Goal: Book appointment/travel/reservation

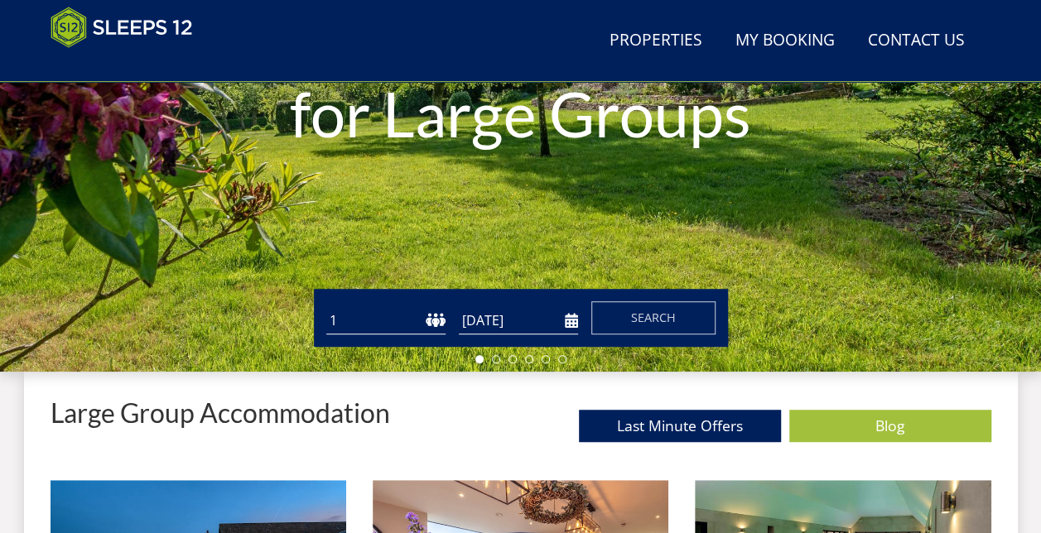
scroll to position [352, 0]
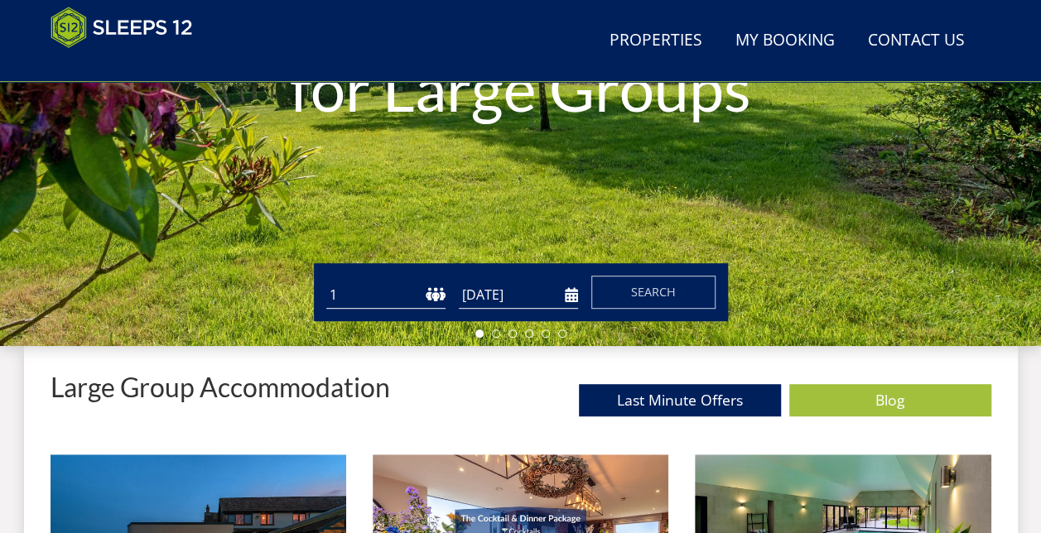
click at [565, 301] on input "[DATE]" at bounding box center [518, 294] width 119 height 27
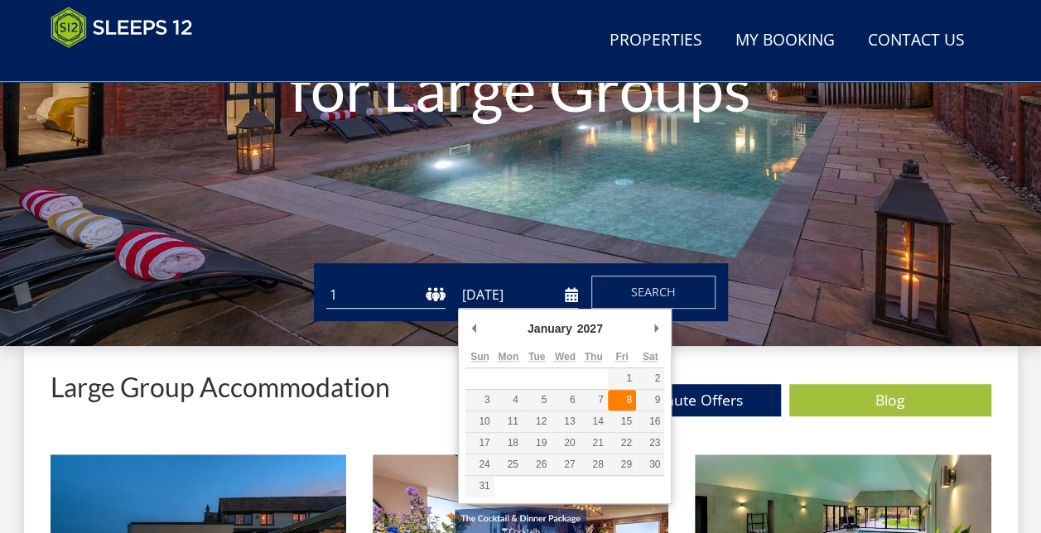
type input "[DATE]"
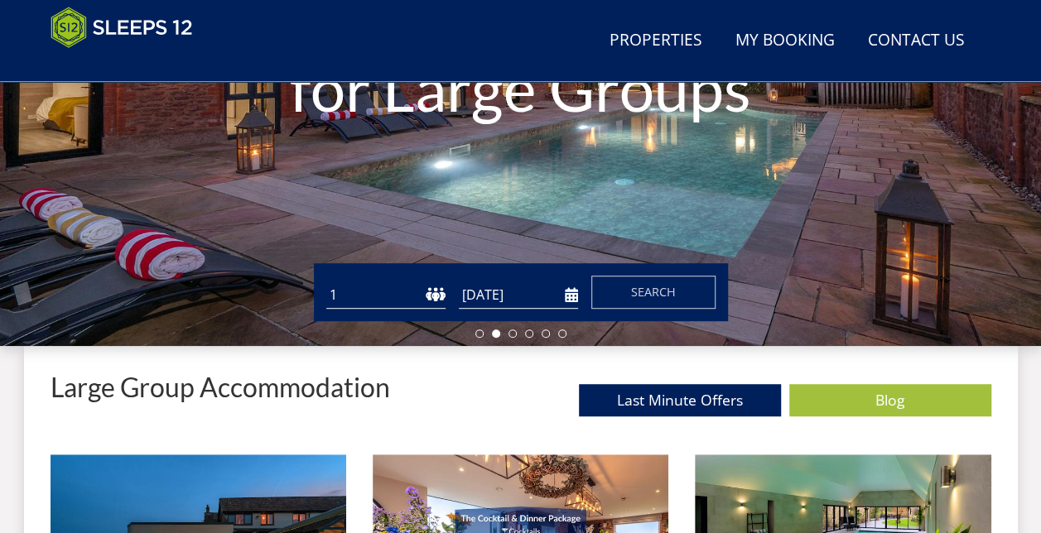
click at [432, 291] on select "1 2 3 4 5 6 7 8 9 10 11 12 13 14 15 16 17 18 19 20 21 22 23 24 25 26 27 28 29 3…" at bounding box center [385, 294] width 119 height 27
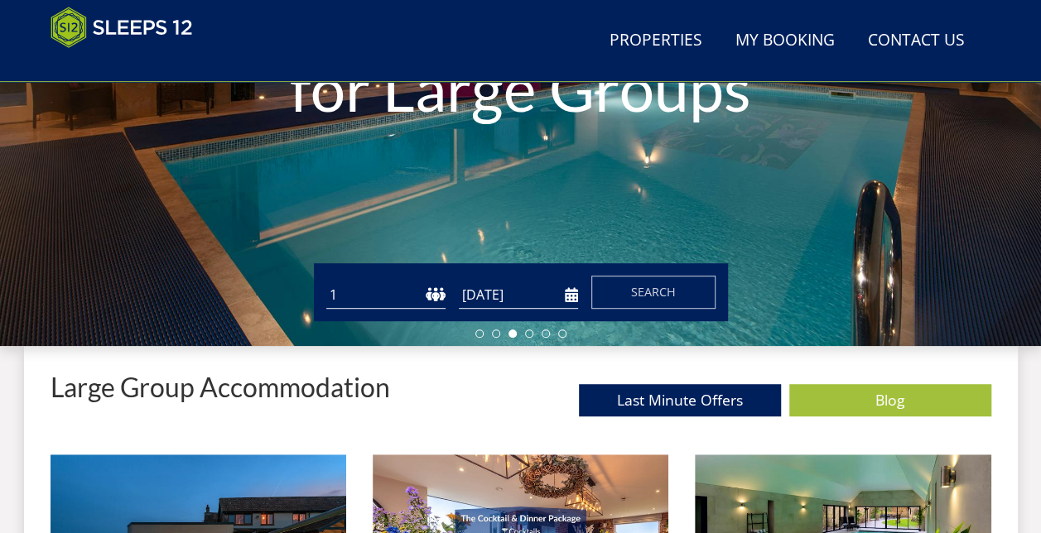
select select "13"
click at [326, 281] on select "1 2 3 4 5 6 7 8 9 10 11 12 13 14 15 16 17 18 19 20 21 22 23 24 25 26 27 28 29 3…" at bounding box center [385, 294] width 119 height 27
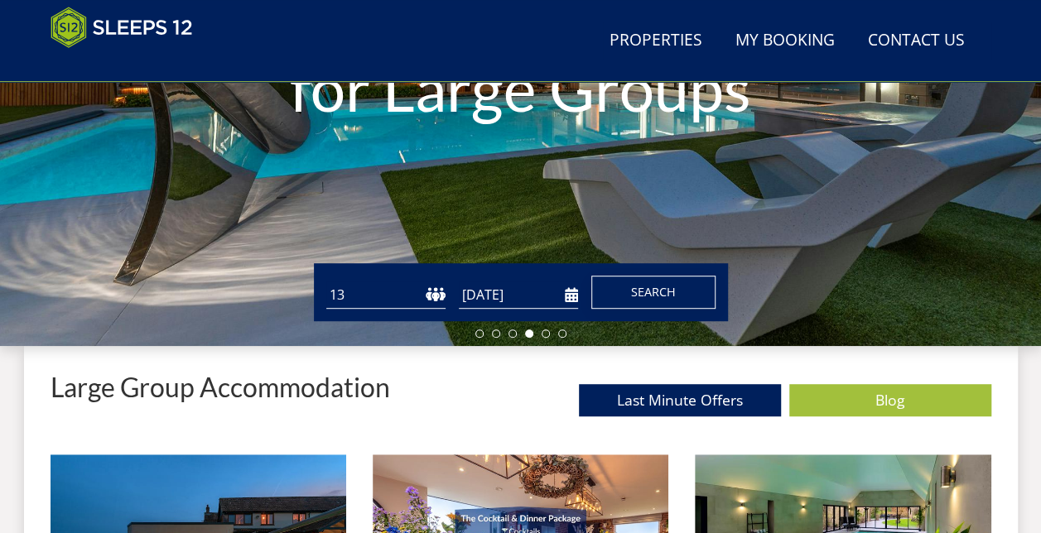
click at [679, 296] on button "Search" at bounding box center [653, 292] width 124 height 33
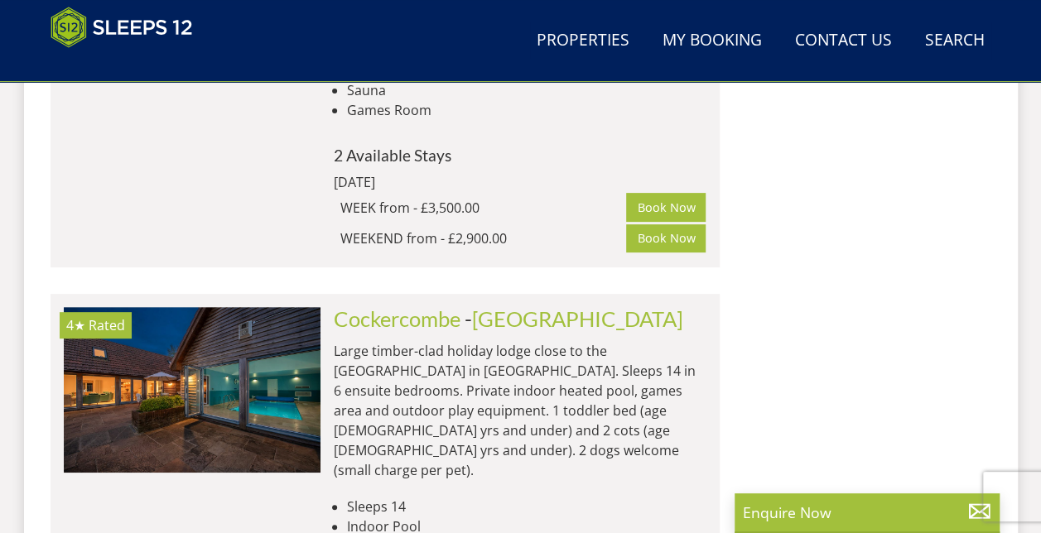
scroll to position [3409, 0]
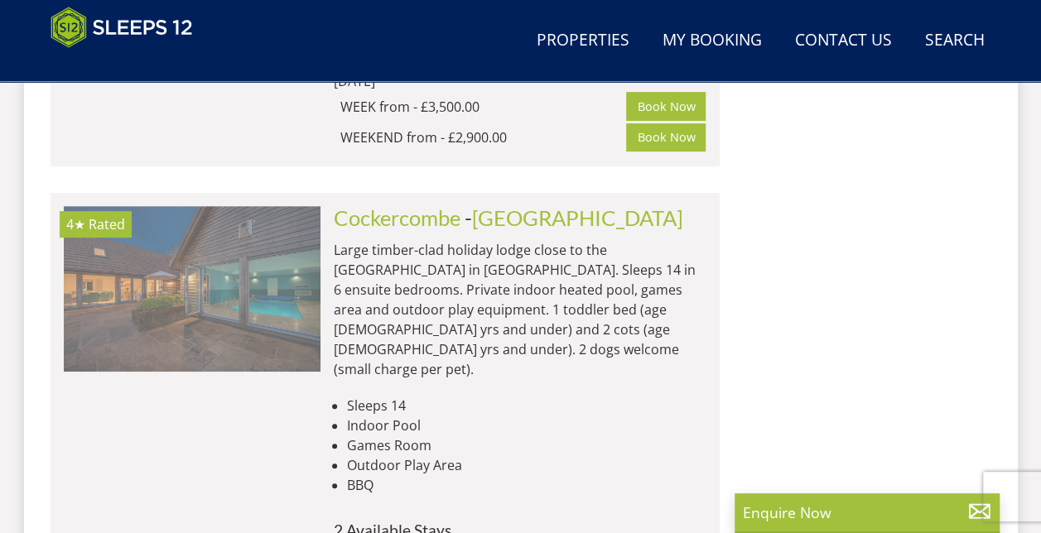
click at [273, 224] on img at bounding box center [192, 289] width 257 height 166
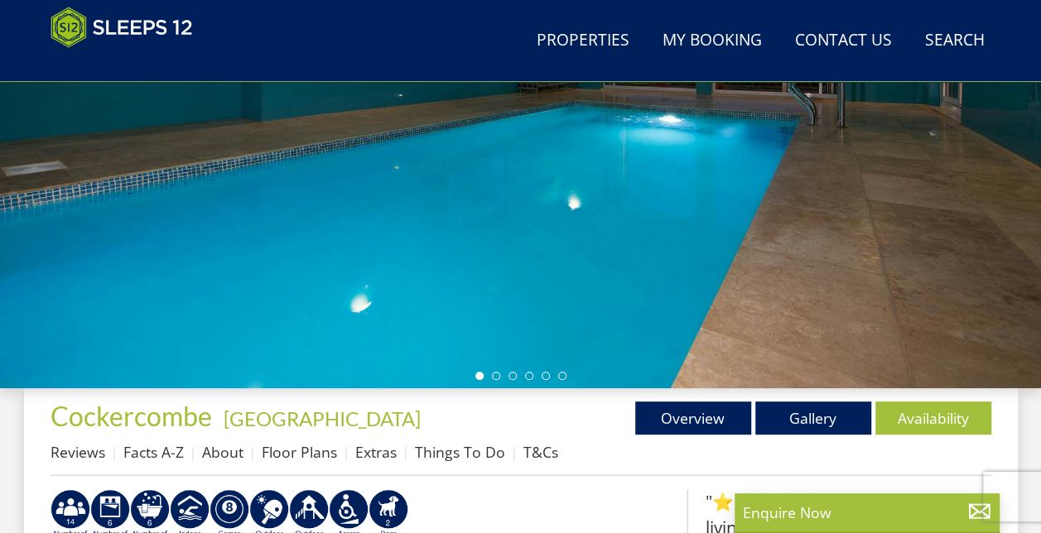
scroll to position [414, 0]
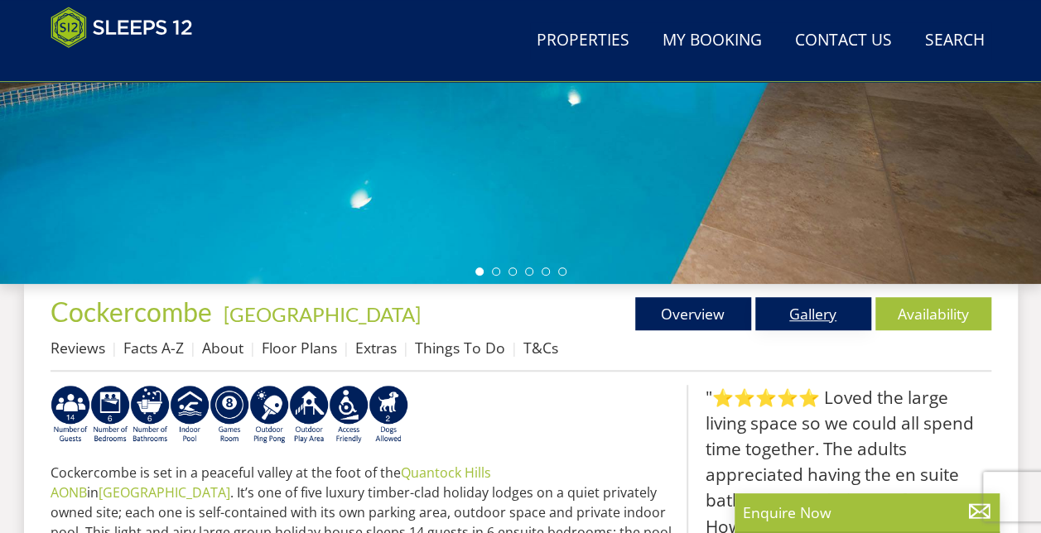
click at [832, 321] on link "Gallery" at bounding box center [813, 313] width 116 height 33
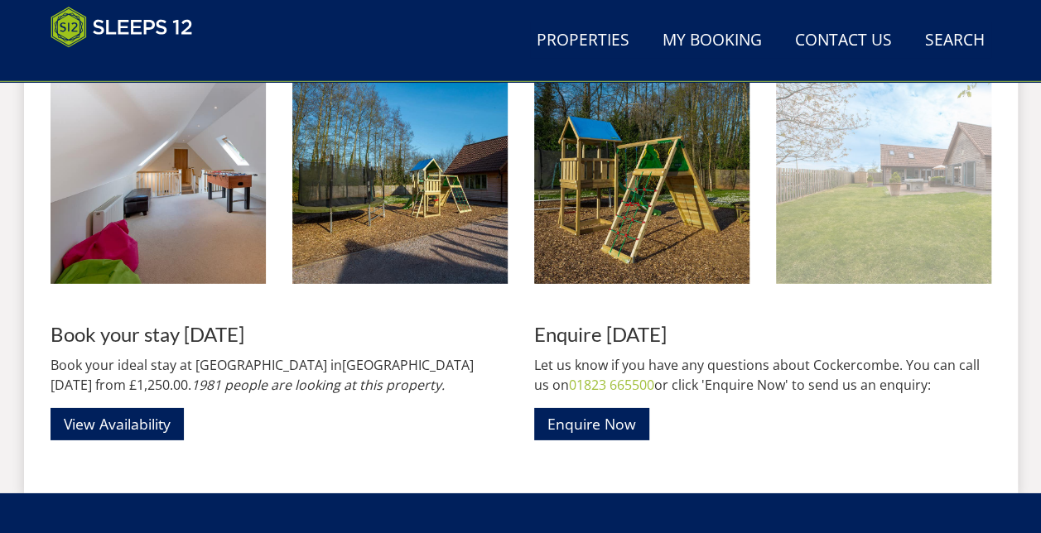
scroll to position [2484, 0]
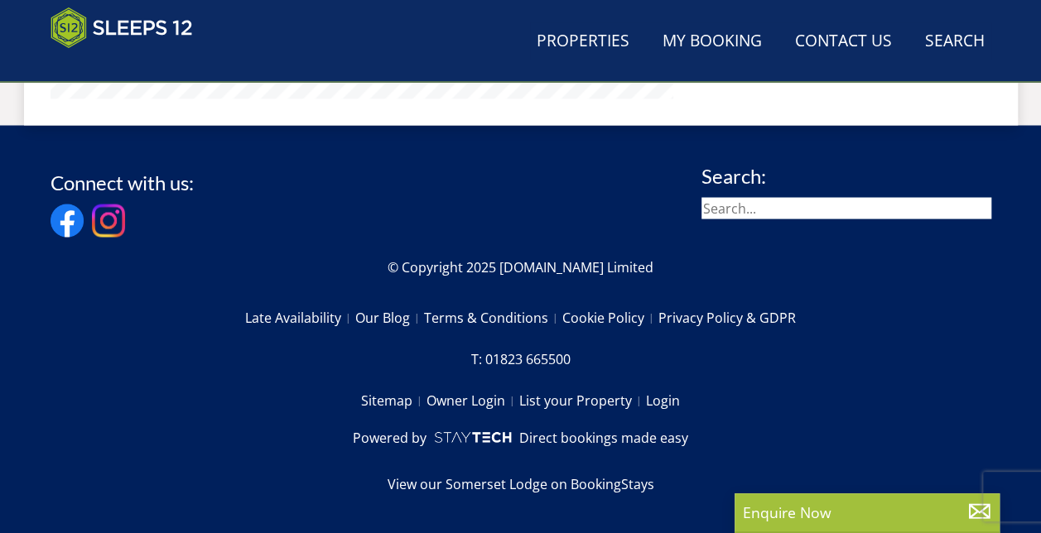
scroll to position [414, 0]
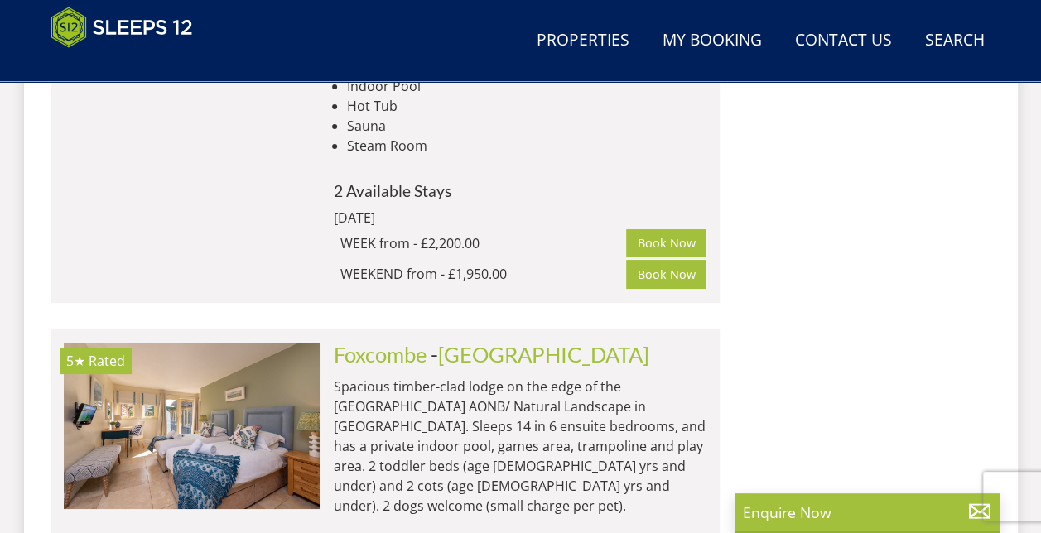
scroll to position [6224, 0]
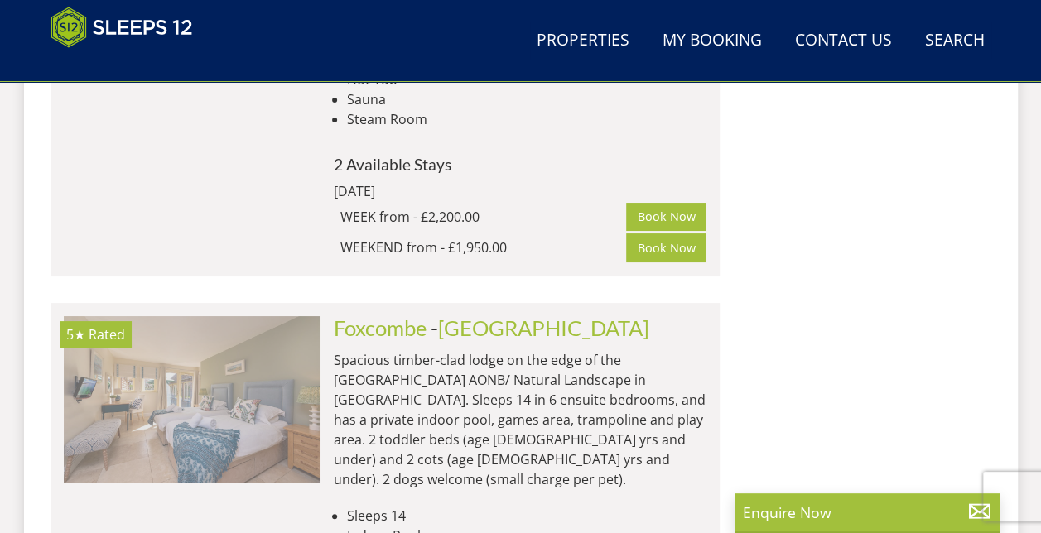
click at [185, 316] on img at bounding box center [192, 399] width 257 height 166
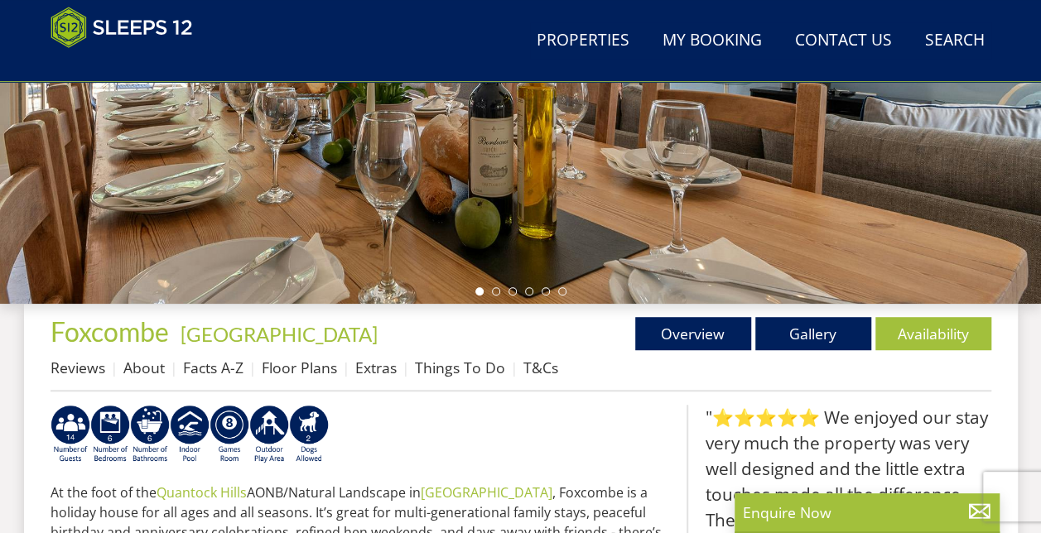
scroll to position [497, 0]
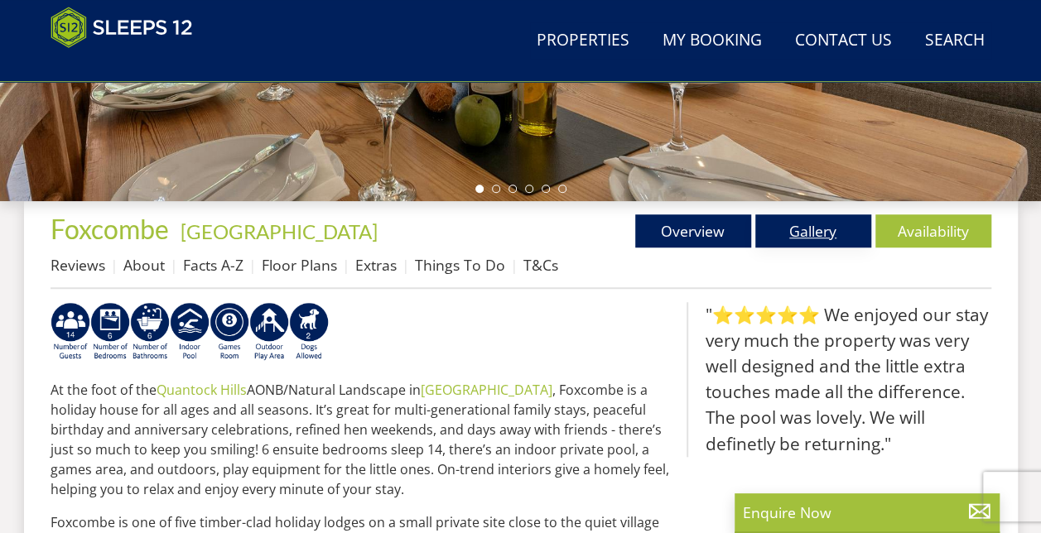
click at [790, 241] on link "Gallery" at bounding box center [813, 230] width 116 height 33
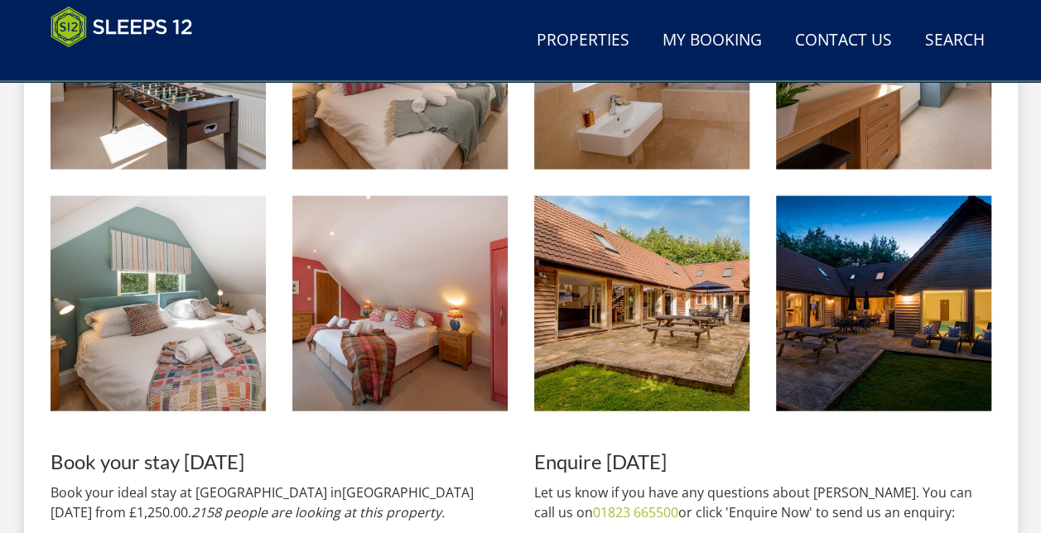
scroll to position [1573, 0]
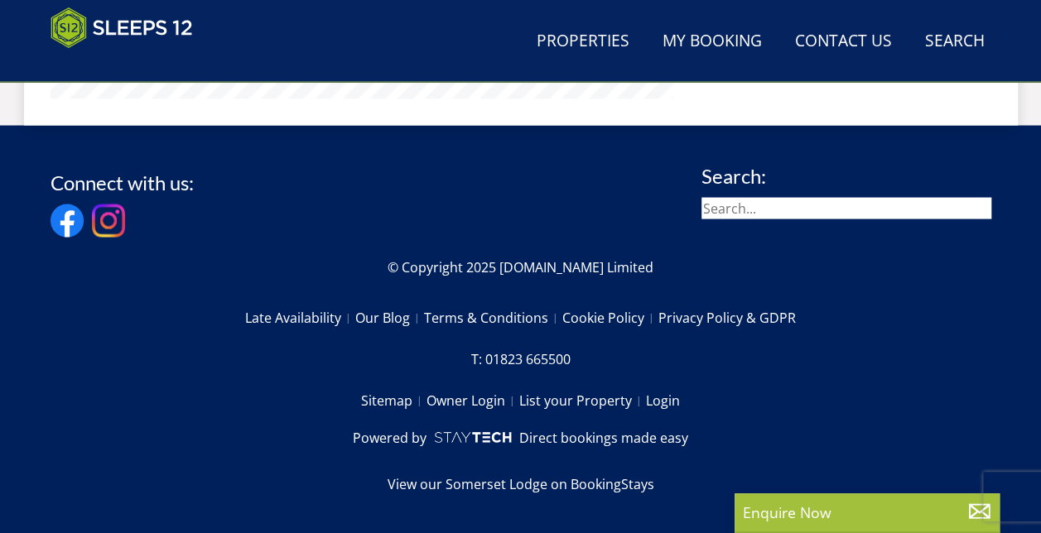
scroll to position [497, 0]
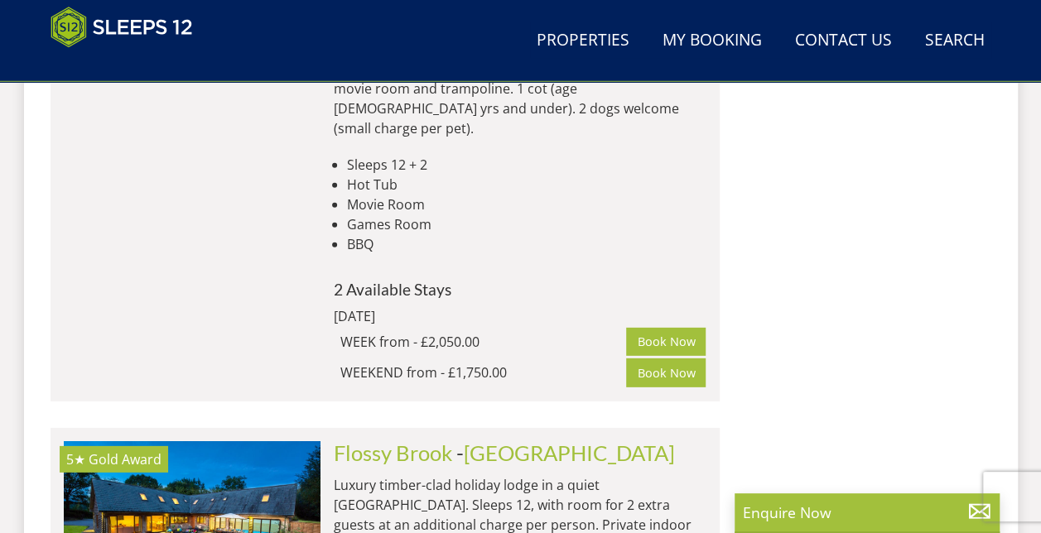
scroll to position [8459, 0]
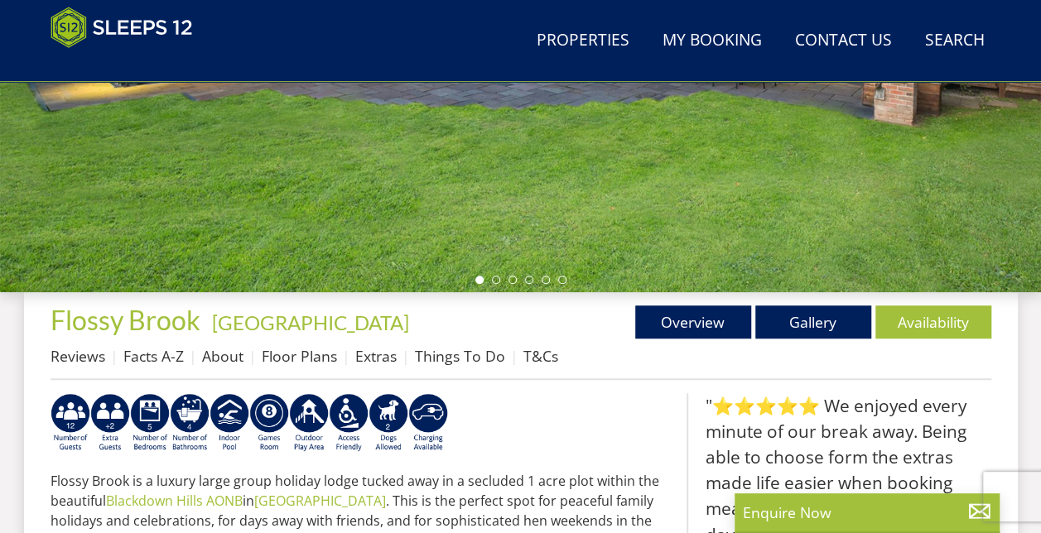
scroll to position [414, 0]
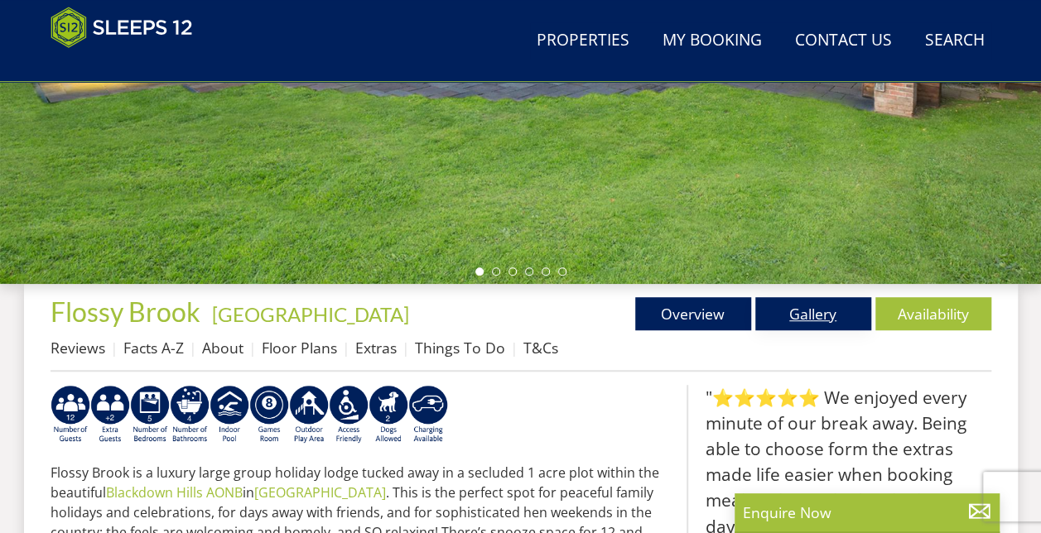
click at [800, 315] on link "Gallery" at bounding box center [813, 313] width 116 height 33
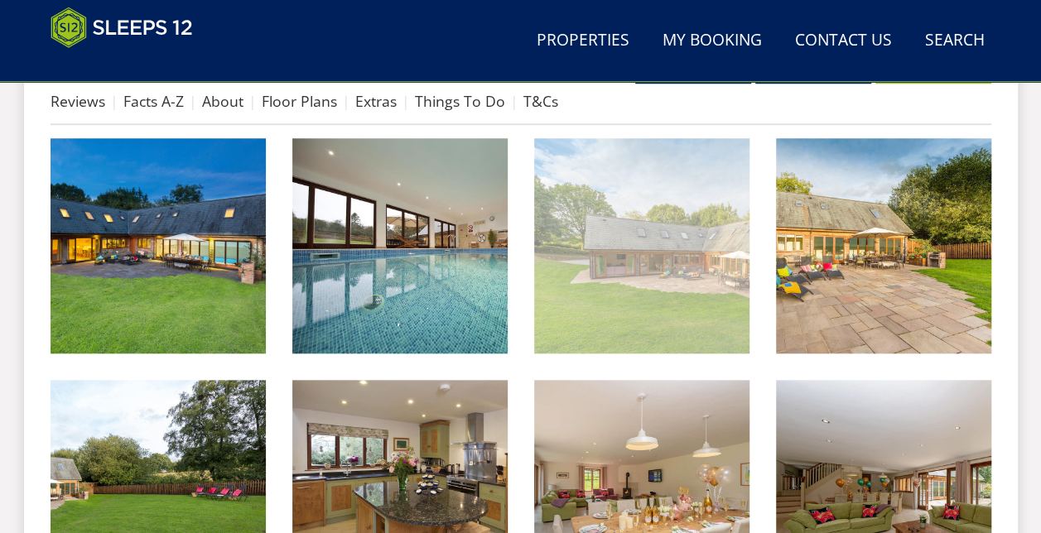
scroll to position [662, 0]
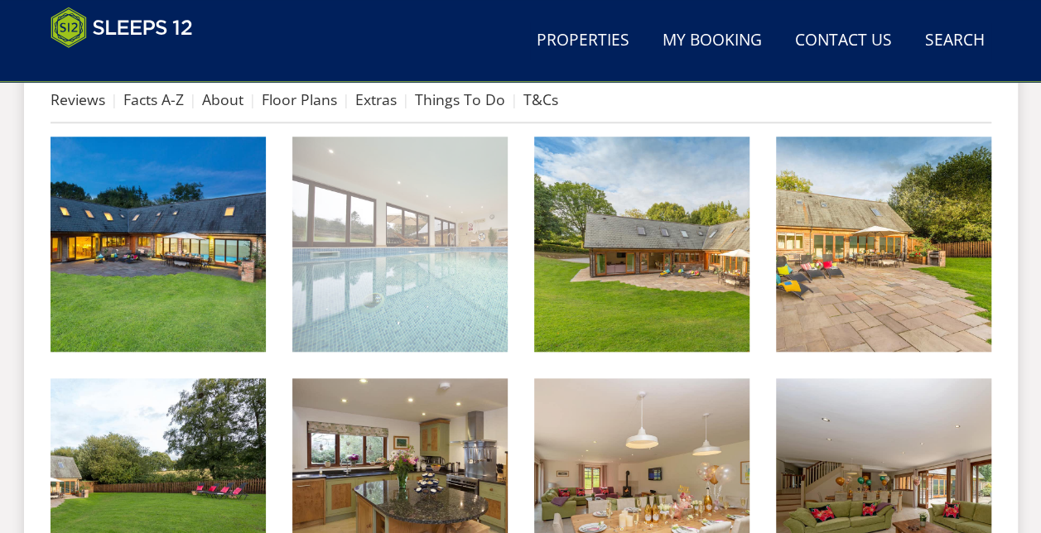
click at [444, 250] on img at bounding box center [399, 244] width 215 height 215
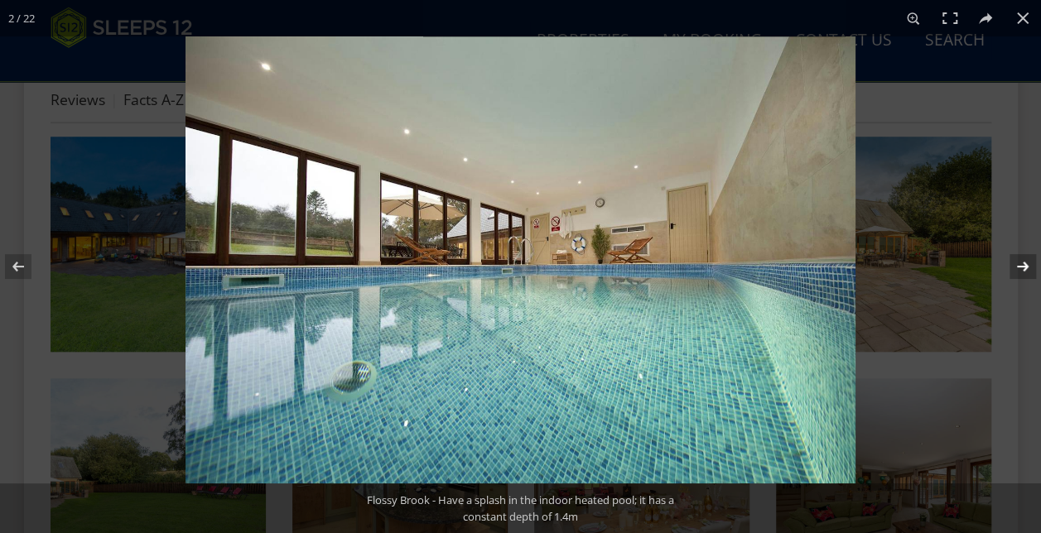
click at [1020, 263] on button at bounding box center [1012, 266] width 58 height 83
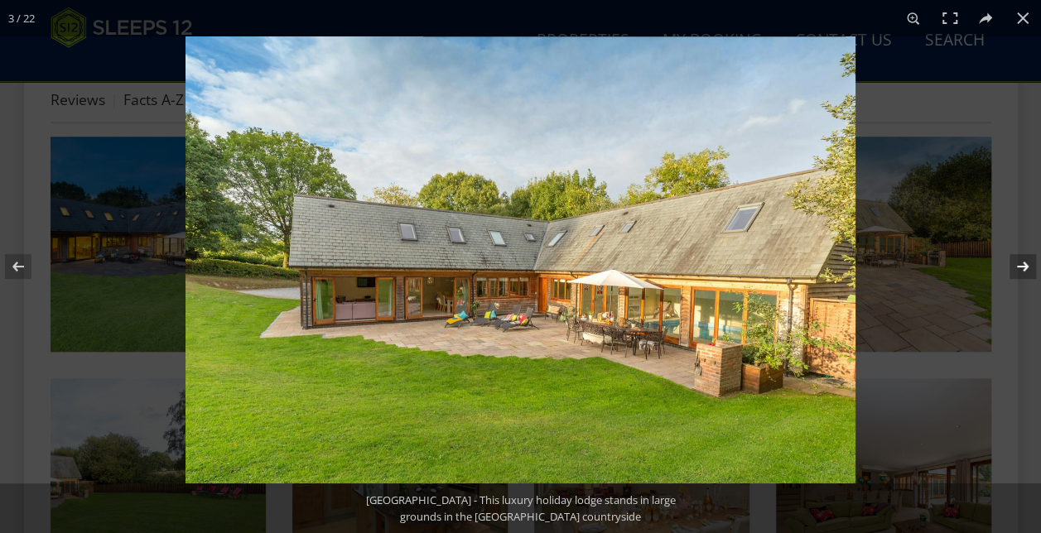
click at [1020, 263] on button at bounding box center [1012, 266] width 58 height 83
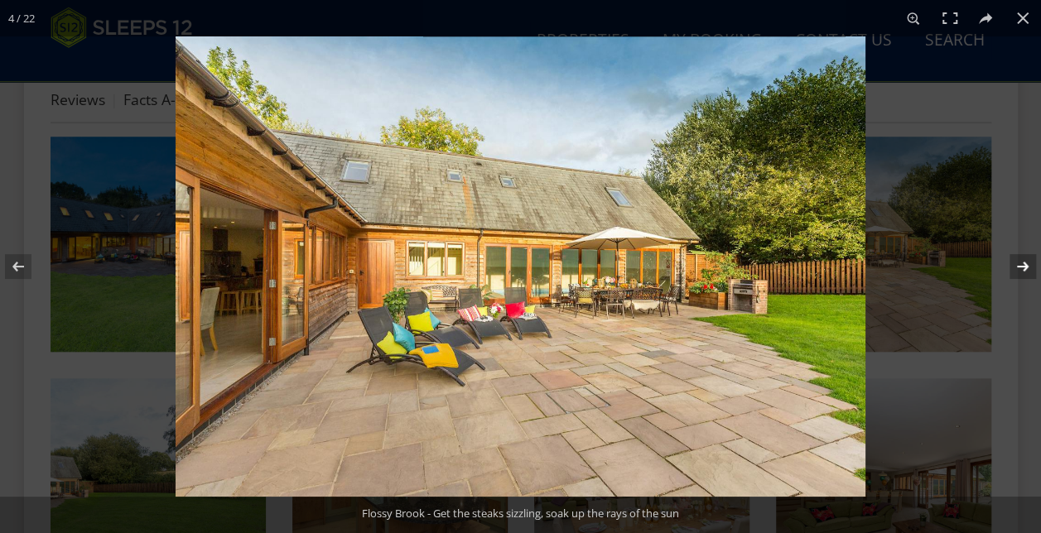
click at [1020, 263] on button at bounding box center [1012, 266] width 58 height 83
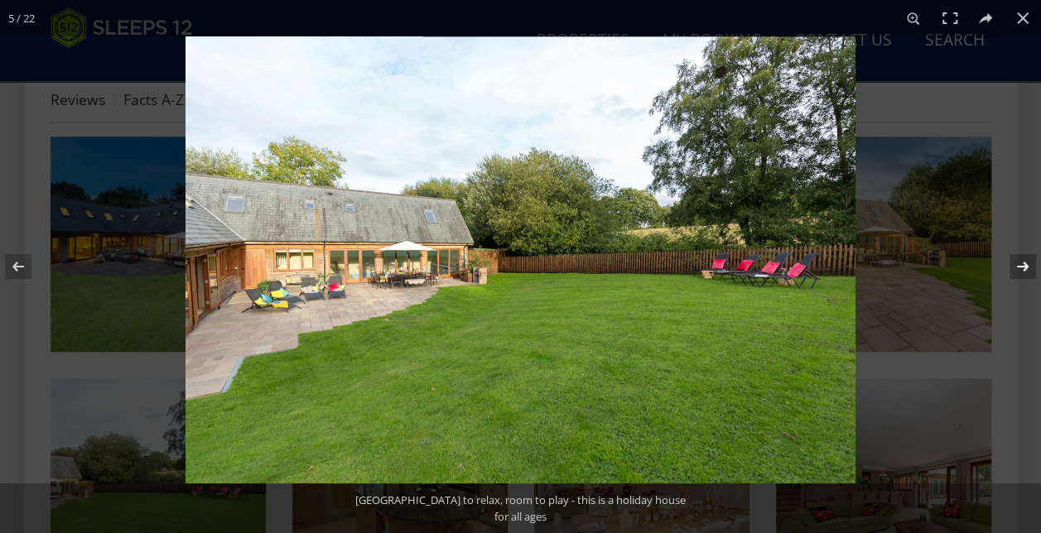
click at [1020, 263] on button at bounding box center [1012, 266] width 58 height 83
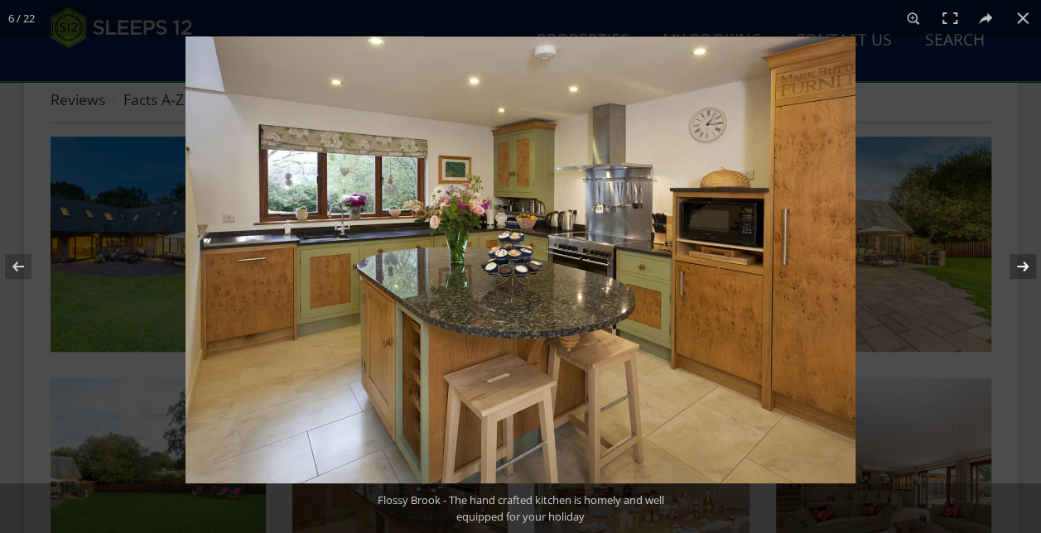
click at [1020, 263] on button at bounding box center [1012, 266] width 58 height 83
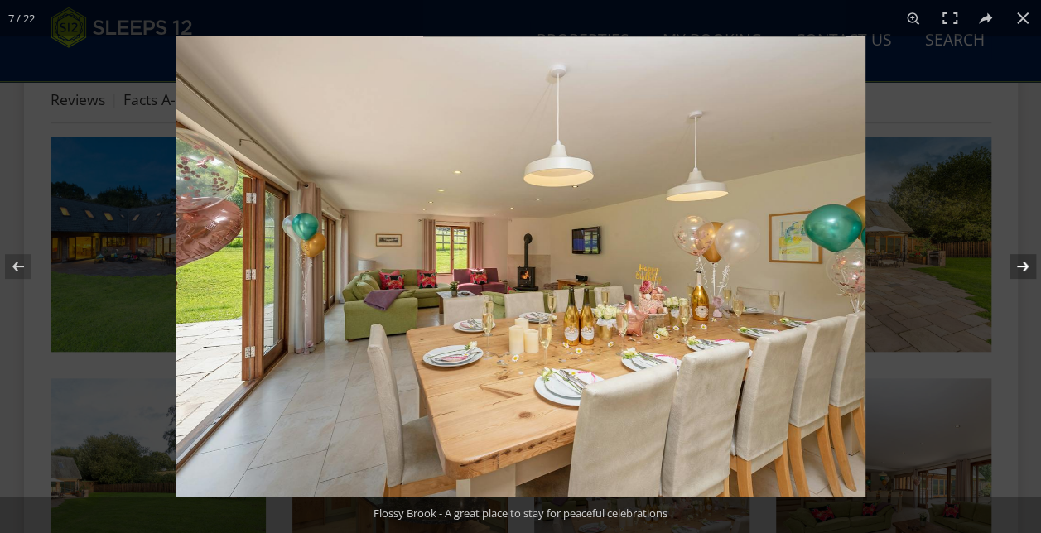
click at [1020, 263] on button at bounding box center [1012, 266] width 58 height 83
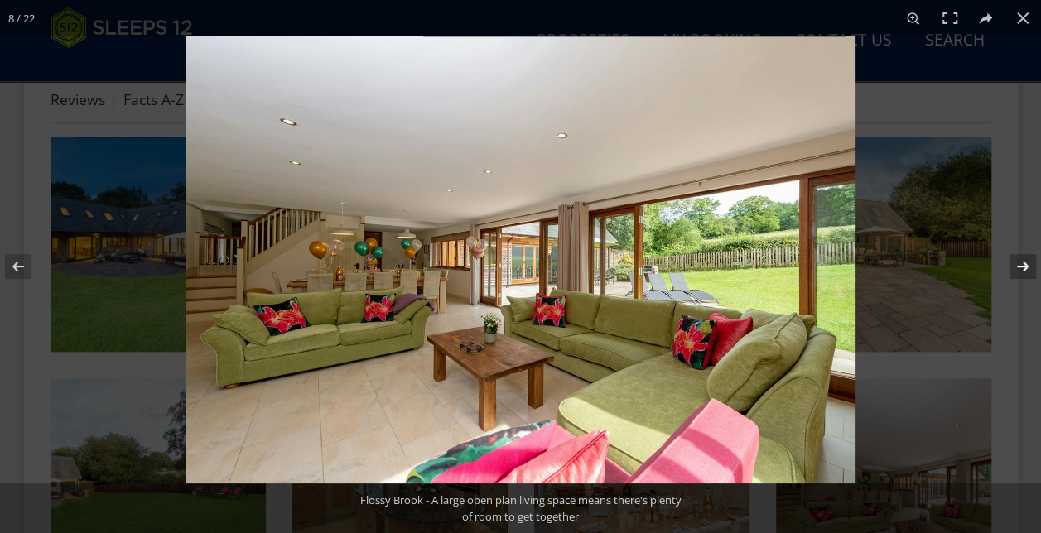
click at [1020, 263] on button at bounding box center [1012, 266] width 58 height 83
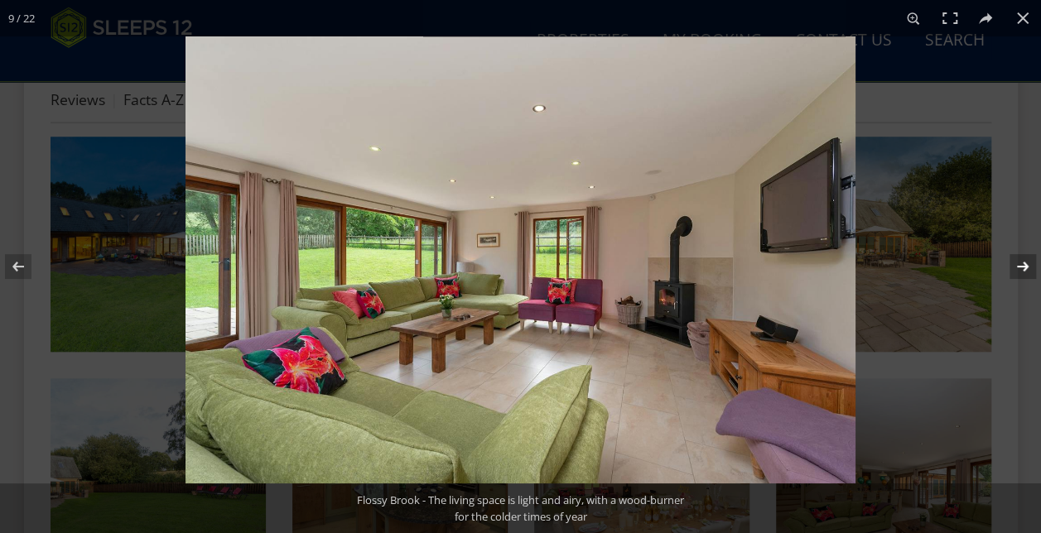
click at [1020, 263] on button at bounding box center [1012, 266] width 58 height 83
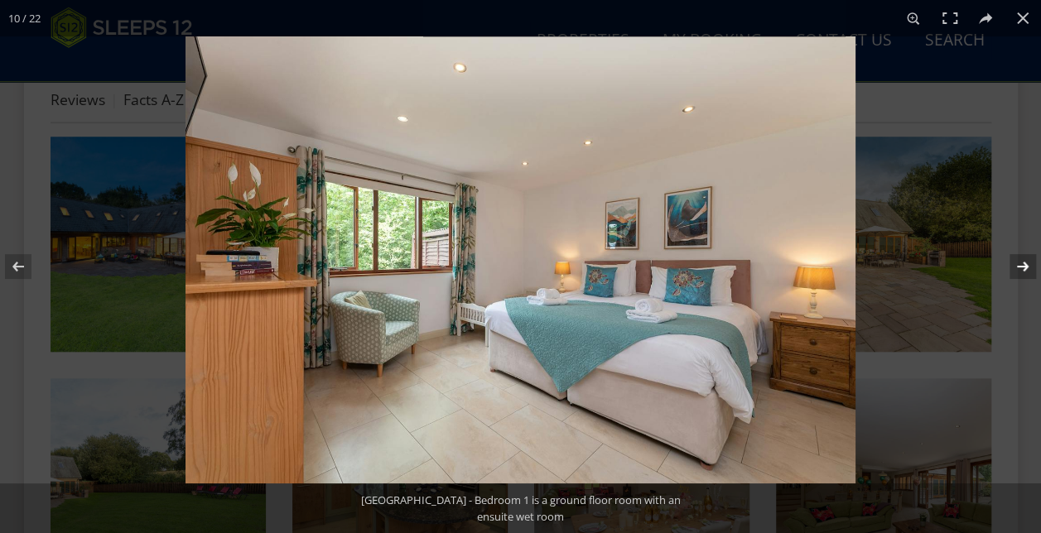
click at [1020, 263] on button at bounding box center [1012, 266] width 58 height 83
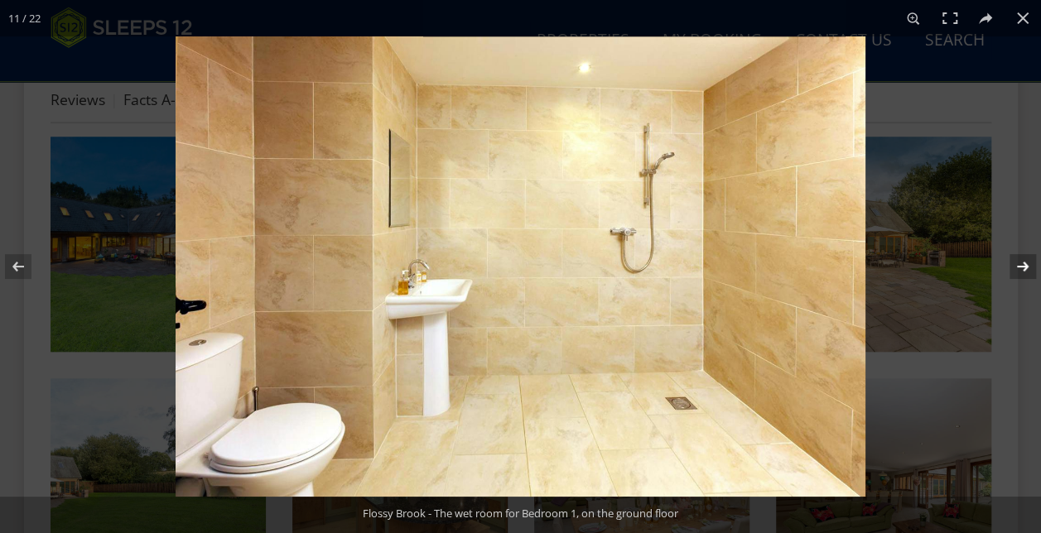
click at [1020, 263] on button at bounding box center [1012, 266] width 58 height 83
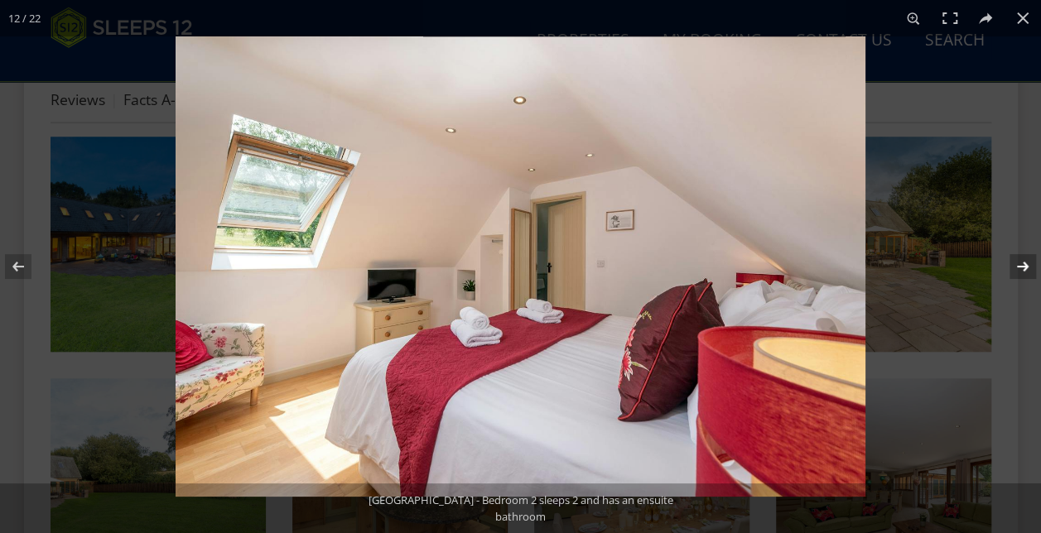
click at [1020, 263] on button at bounding box center [1012, 266] width 58 height 83
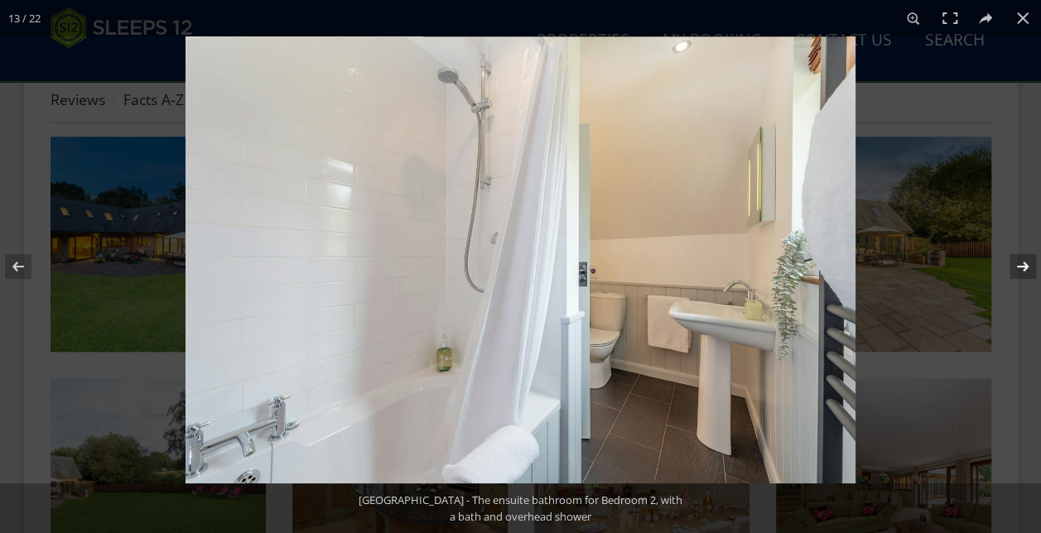
click at [1020, 263] on button at bounding box center [1012, 266] width 58 height 83
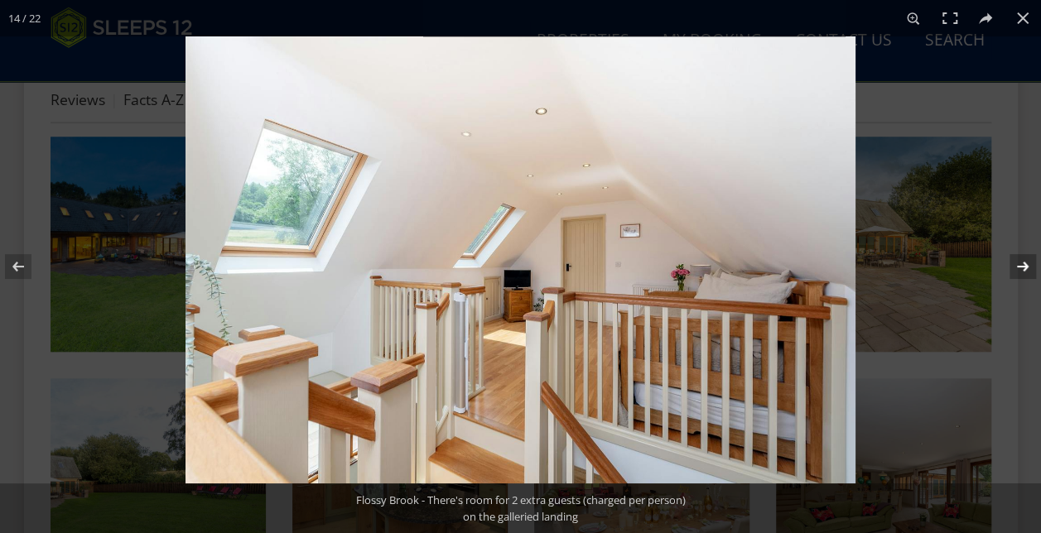
click at [1020, 263] on button at bounding box center [1012, 266] width 58 height 83
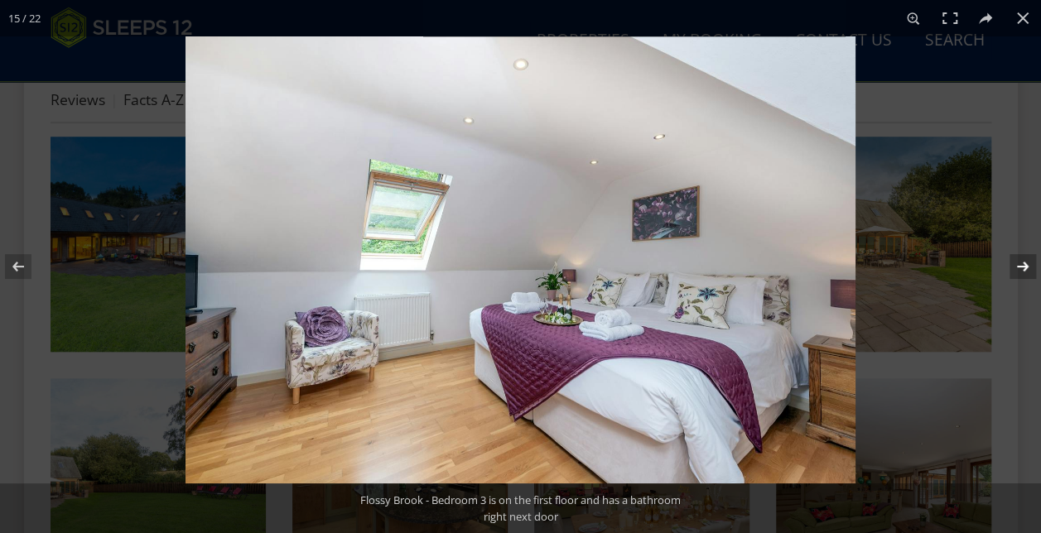
click at [1020, 263] on button at bounding box center [1012, 266] width 58 height 83
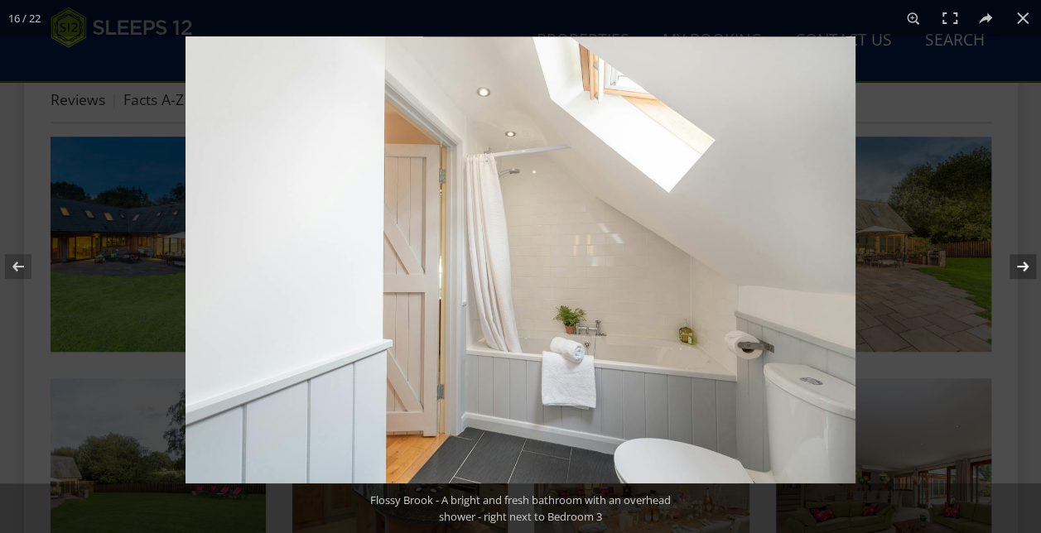
click at [1020, 263] on button at bounding box center [1012, 266] width 58 height 83
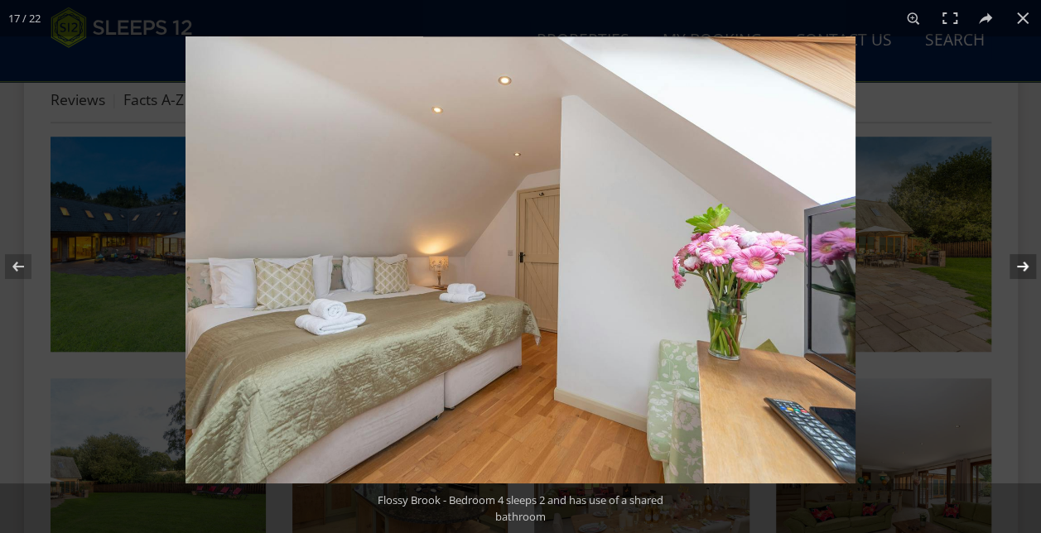
click at [1020, 263] on button at bounding box center [1012, 266] width 58 height 83
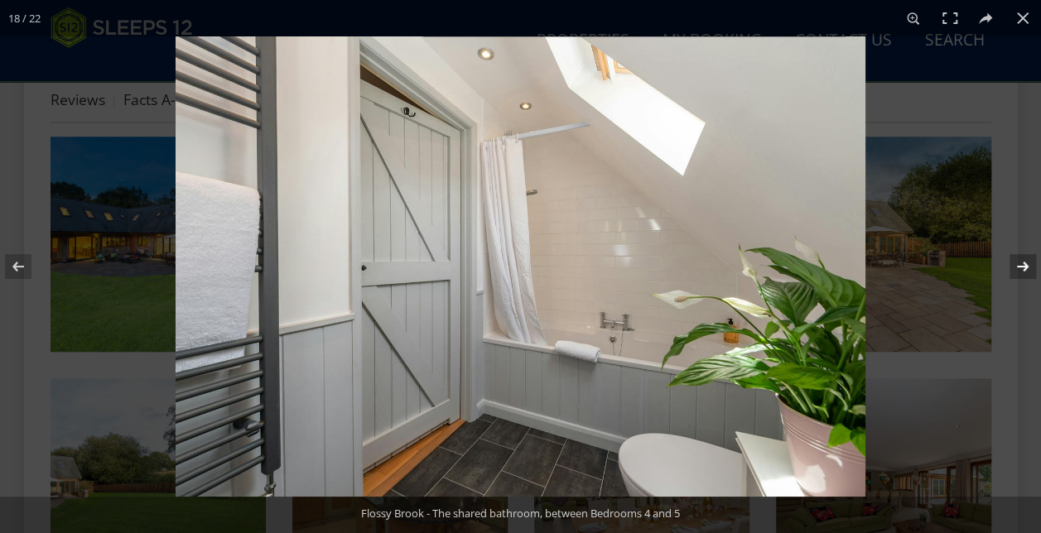
click at [1020, 263] on button at bounding box center [1012, 266] width 58 height 83
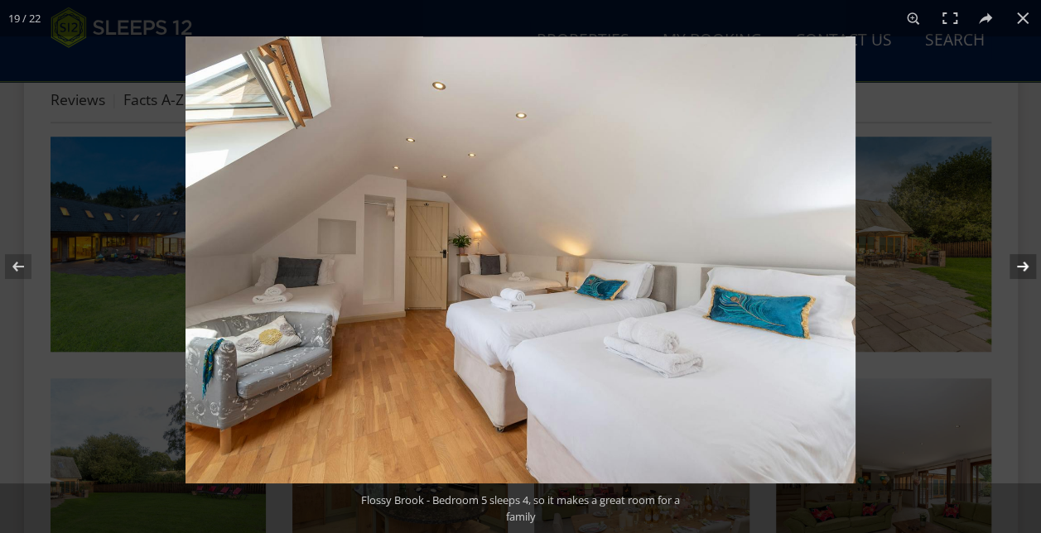
click at [1020, 263] on button at bounding box center [1012, 266] width 58 height 83
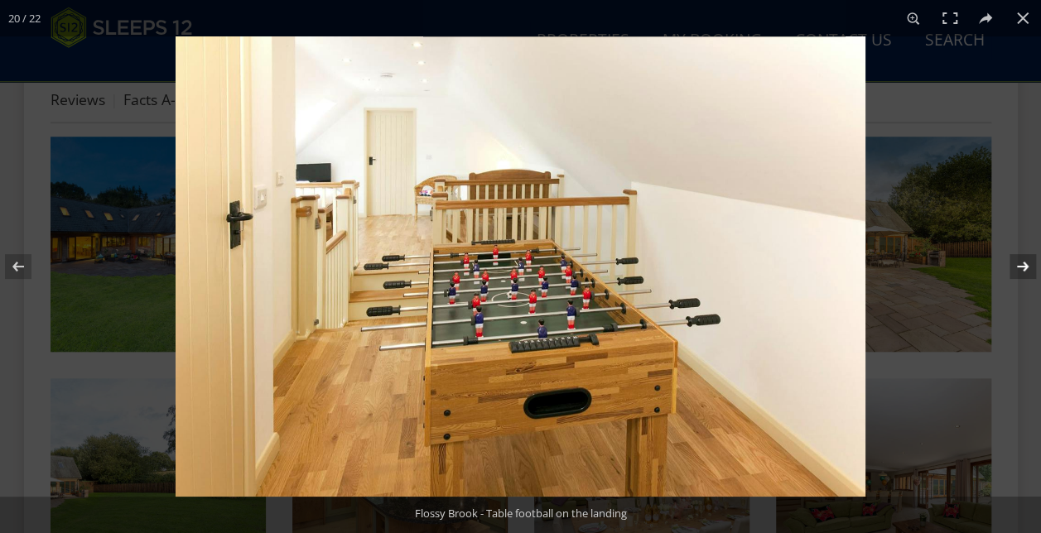
click at [1020, 263] on button at bounding box center [1012, 266] width 58 height 83
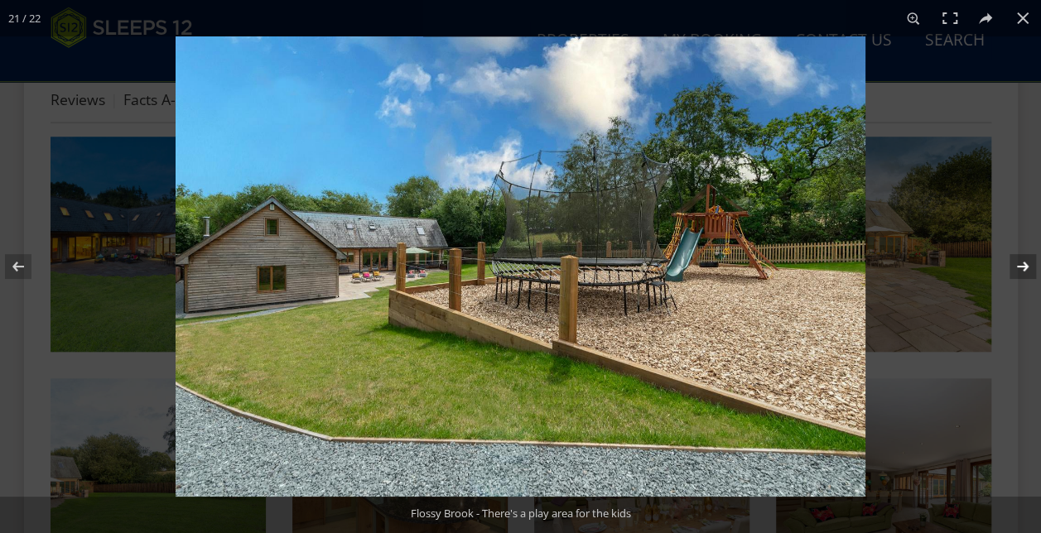
click at [1020, 263] on button at bounding box center [1012, 266] width 58 height 83
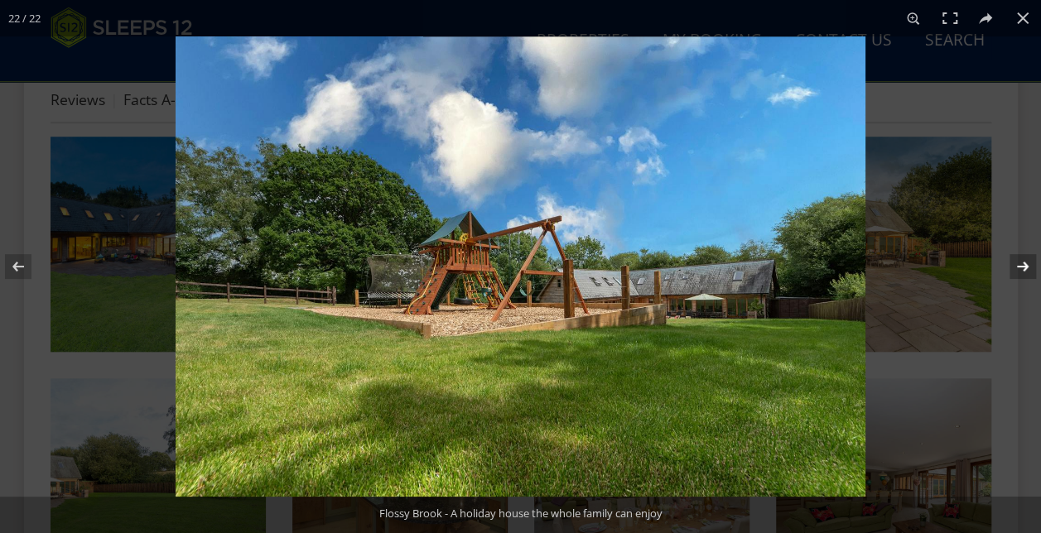
click at [1020, 263] on button at bounding box center [1012, 266] width 58 height 83
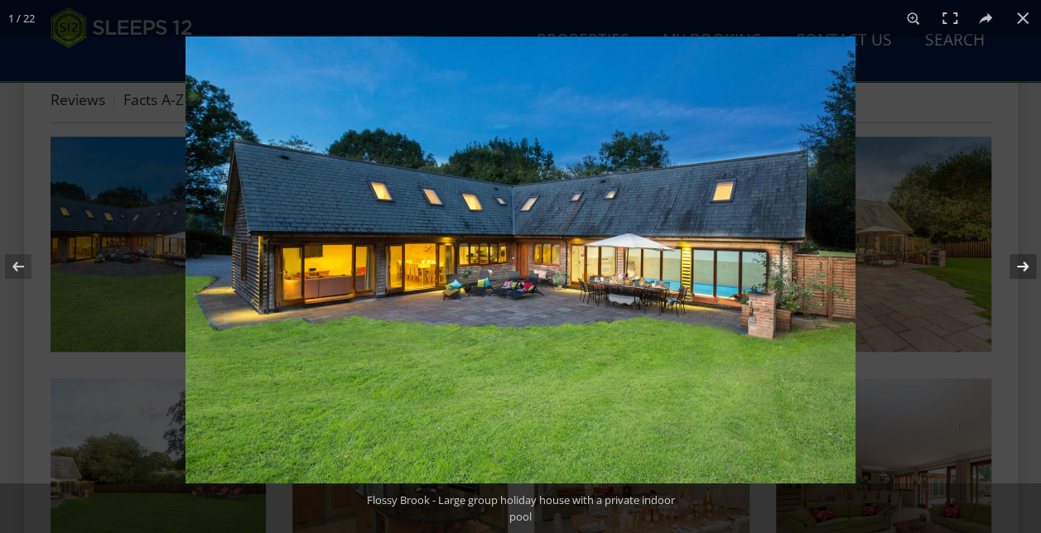
click at [1020, 263] on button at bounding box center [1012, 266] width 58 height 83
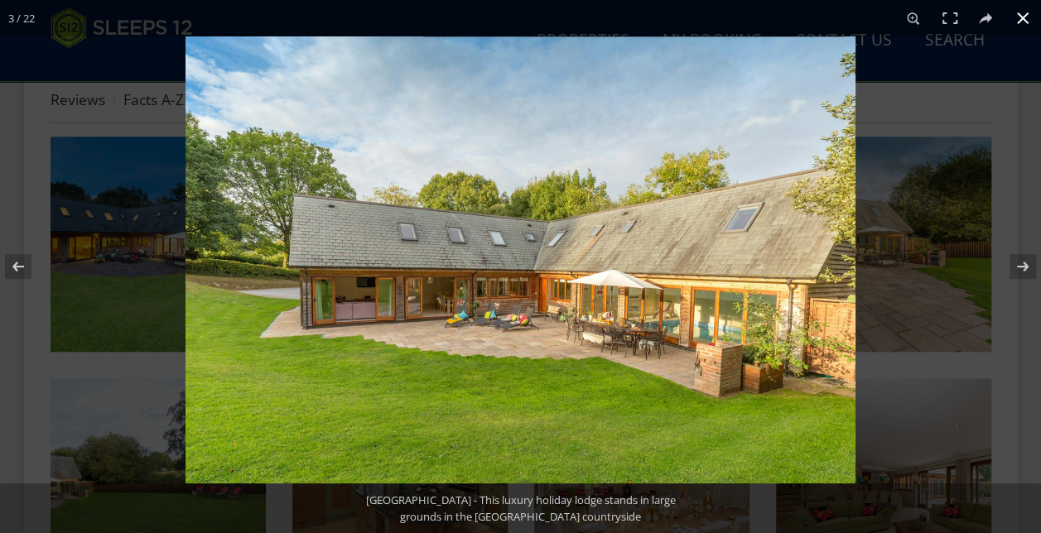
click at [1032, 15] on button at bounding box center [1022, 18] width 36 height 36
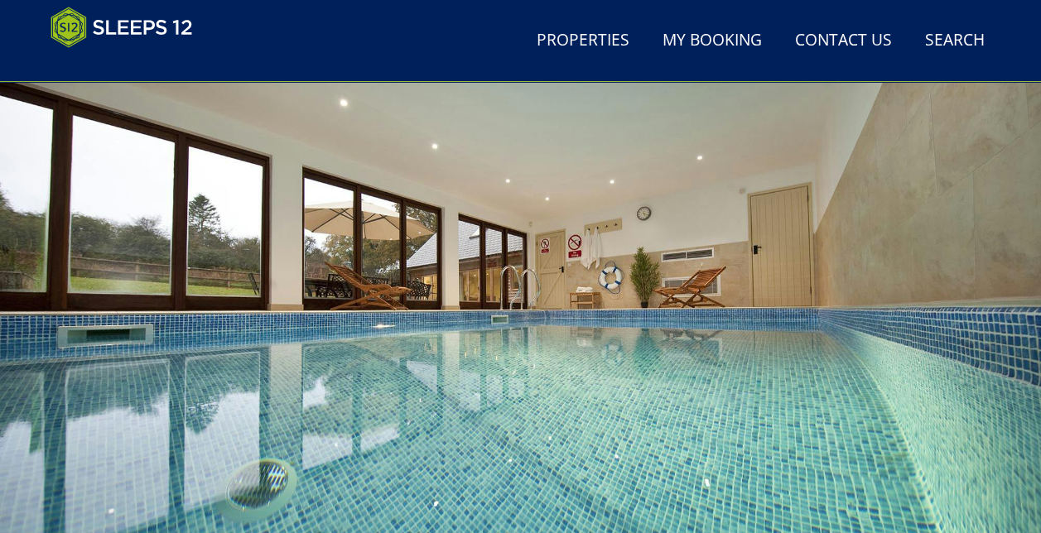
scroll to position [0, 0]
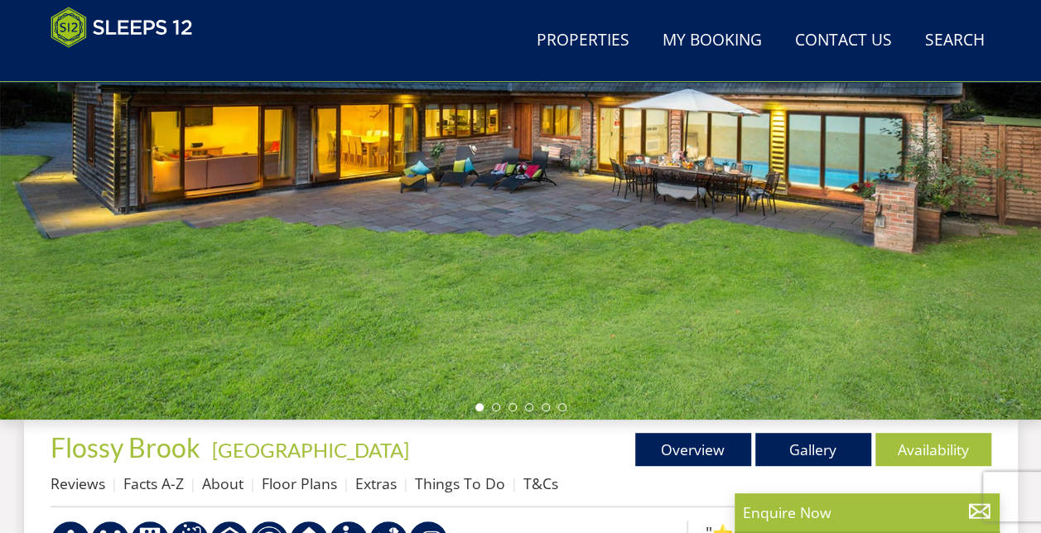
scroll to position [83, 0]
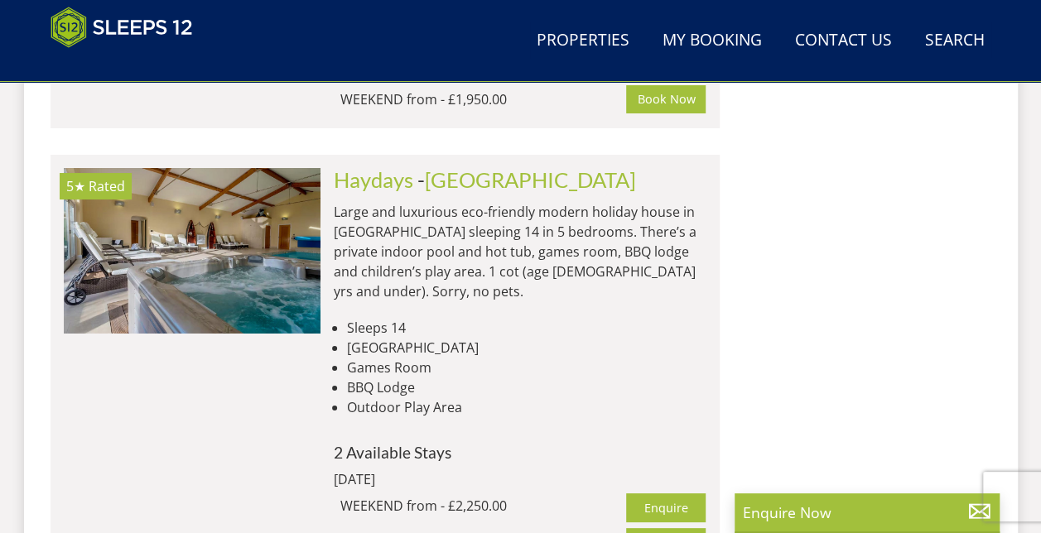
scroll to position [9370, 0]
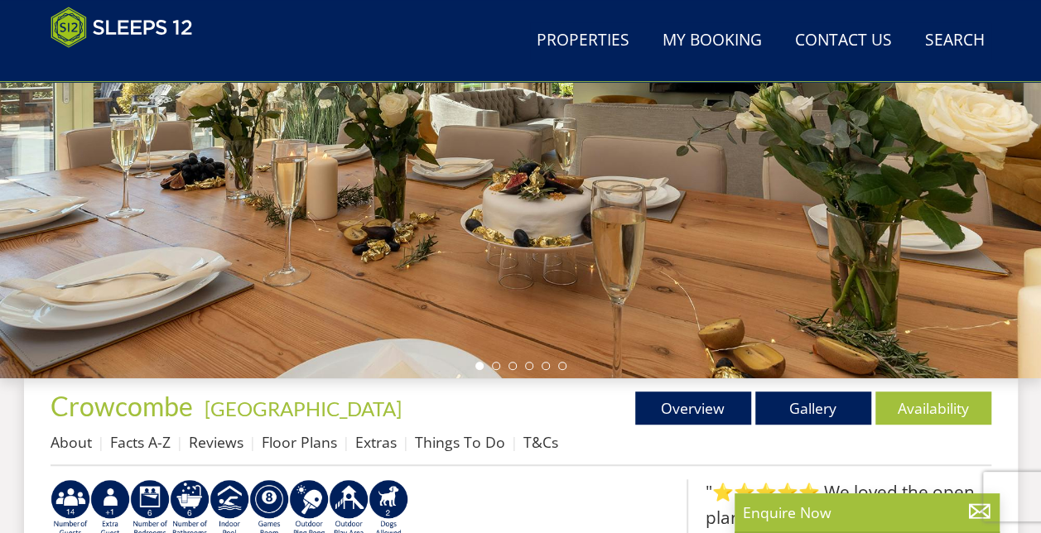
scroll to position [497, 0]
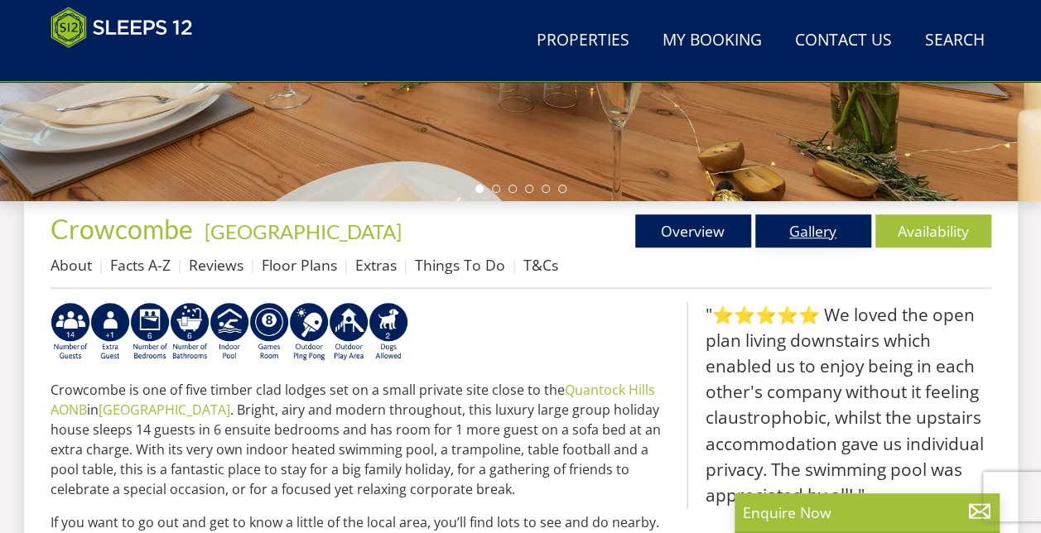
click at [786, 233] on link "Gallery" at bounding box center [813, 230] width 116 height 33
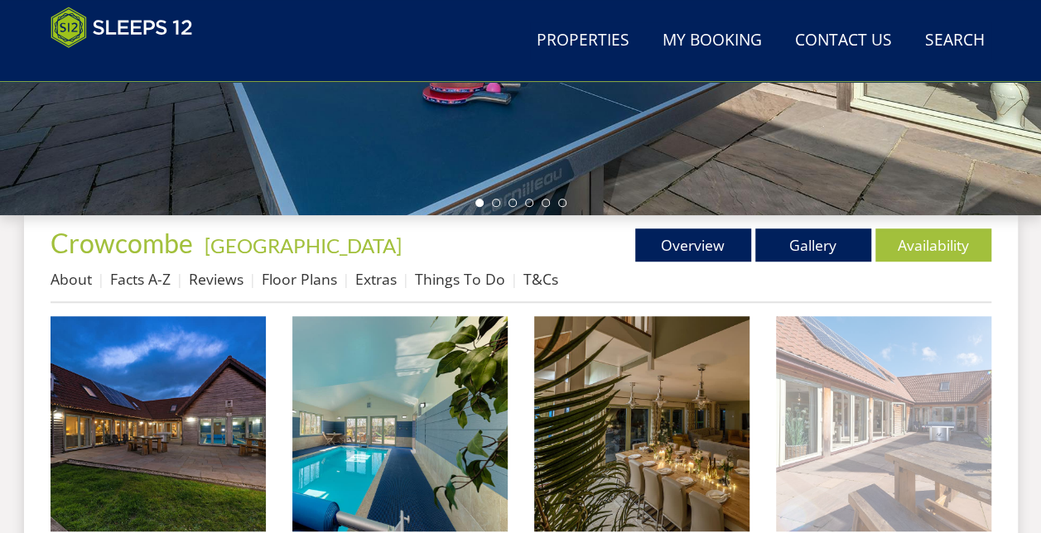
scroll to position [497, 0]
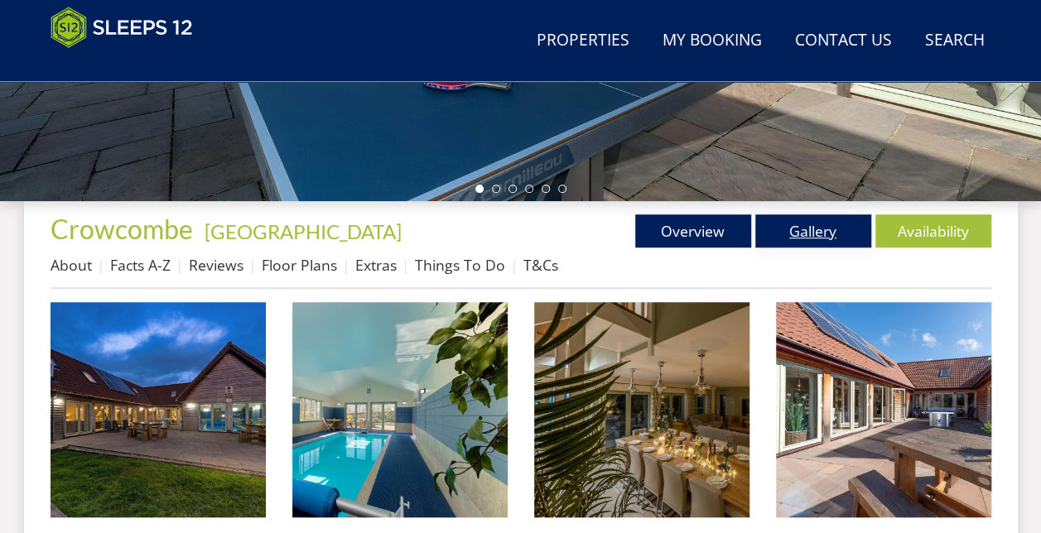
click at [798, 225] on link "Gallery" at bounding box center [813, 230] width 116 height 33
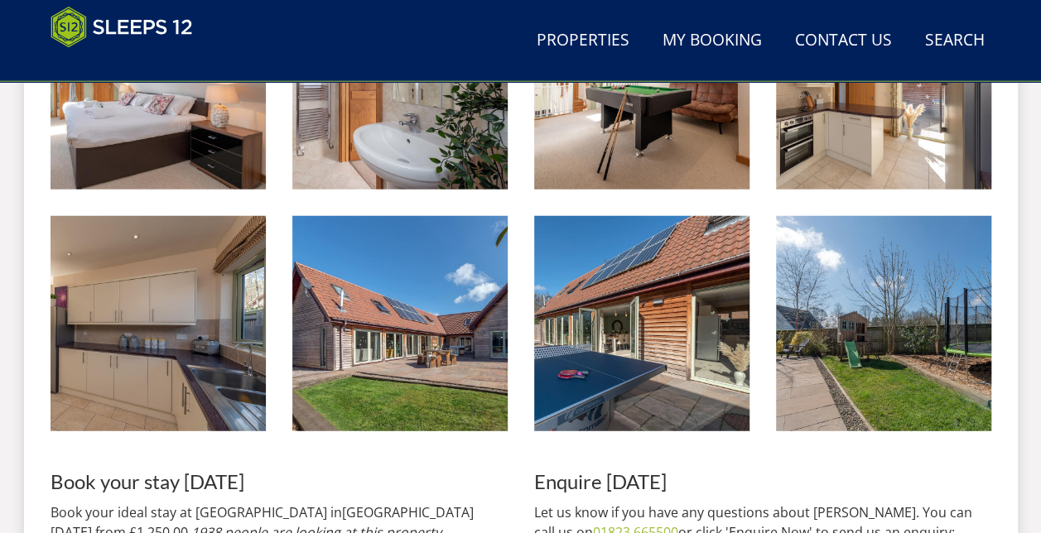
scroll to position [2153, 0]
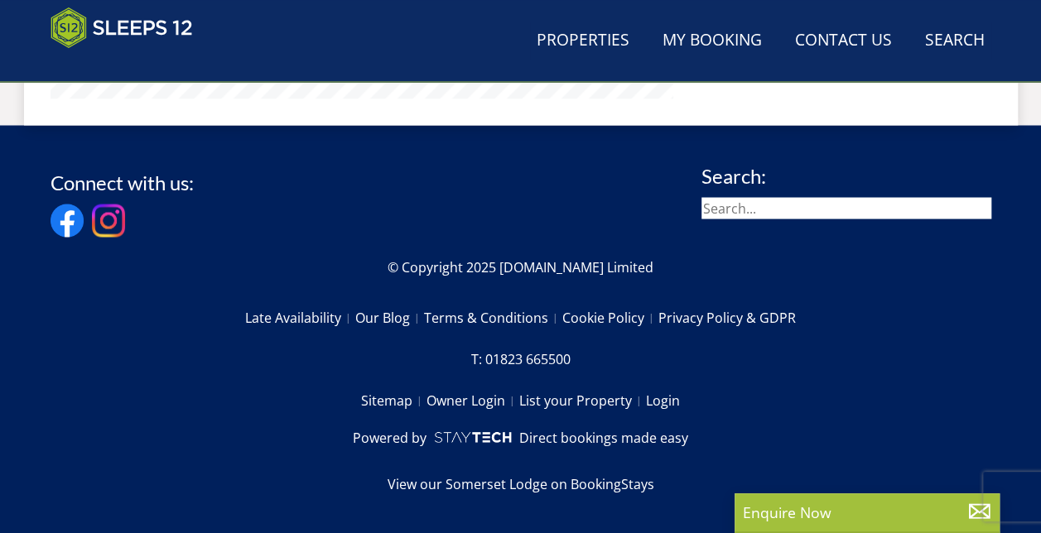
scroll to position [497, 0]
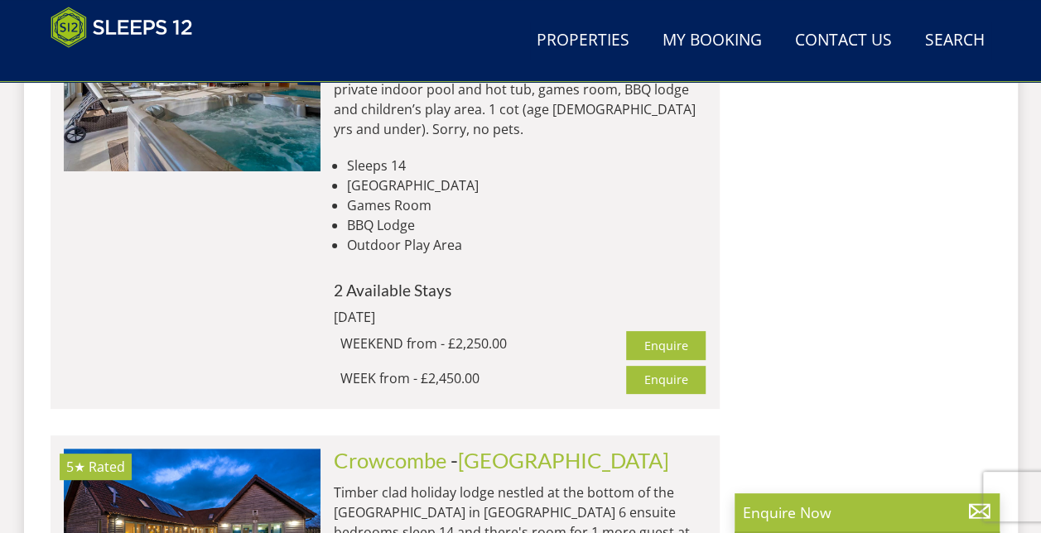
scroll to position [9618, 0]
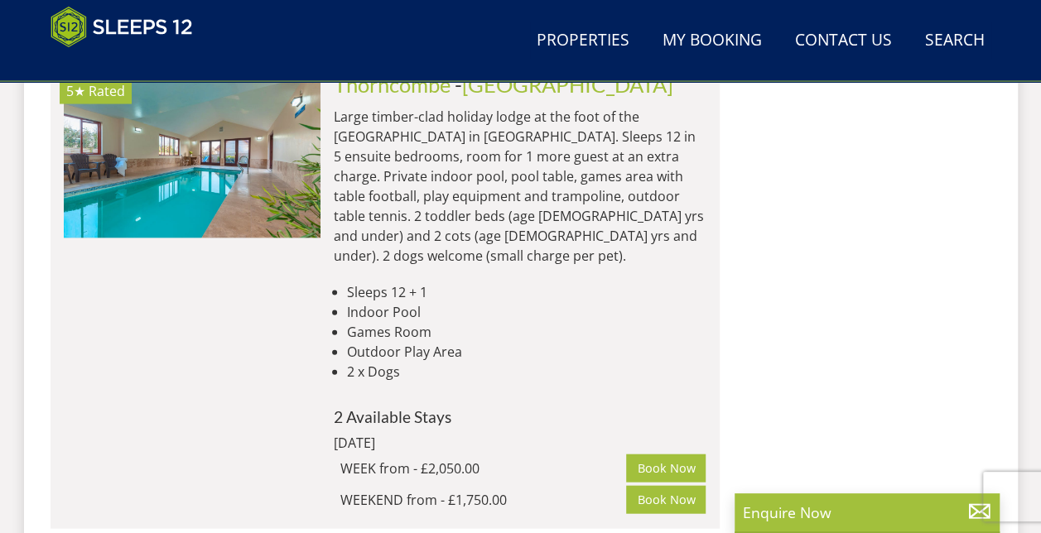
scroll to position [1551, 0]
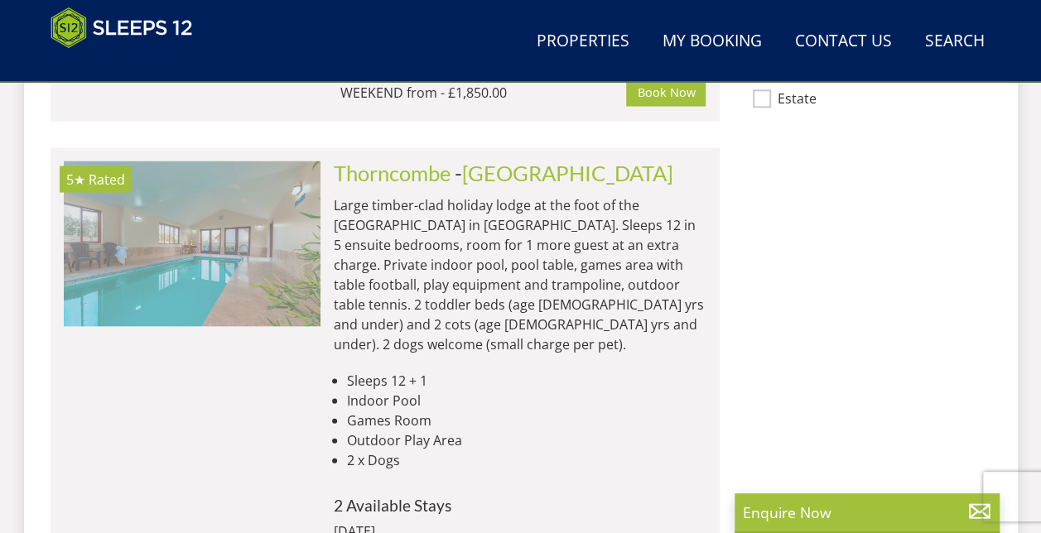
click at [231, 212] on img at bounding box center [192, 244] width 257 height 166
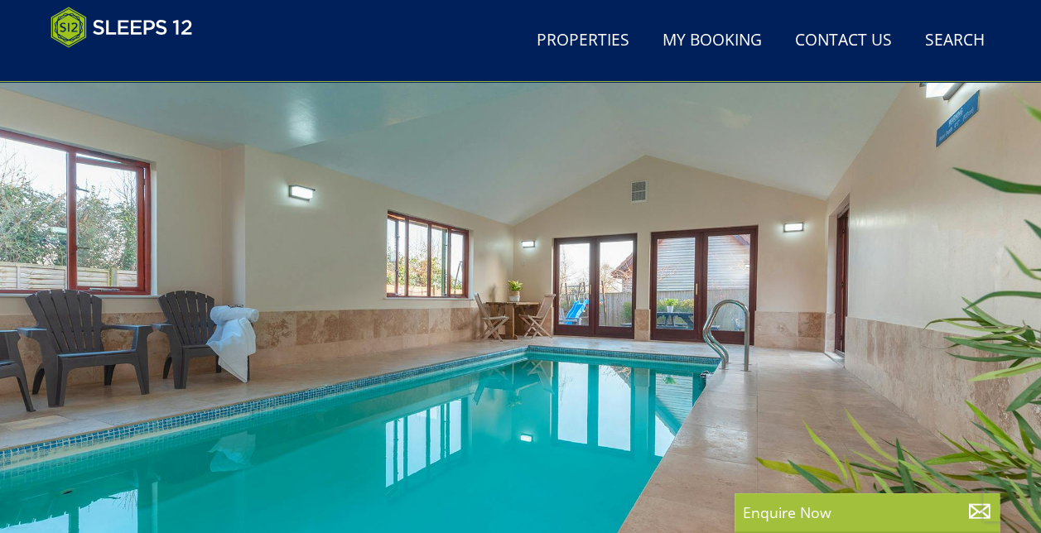
scroll to position [248, 0]
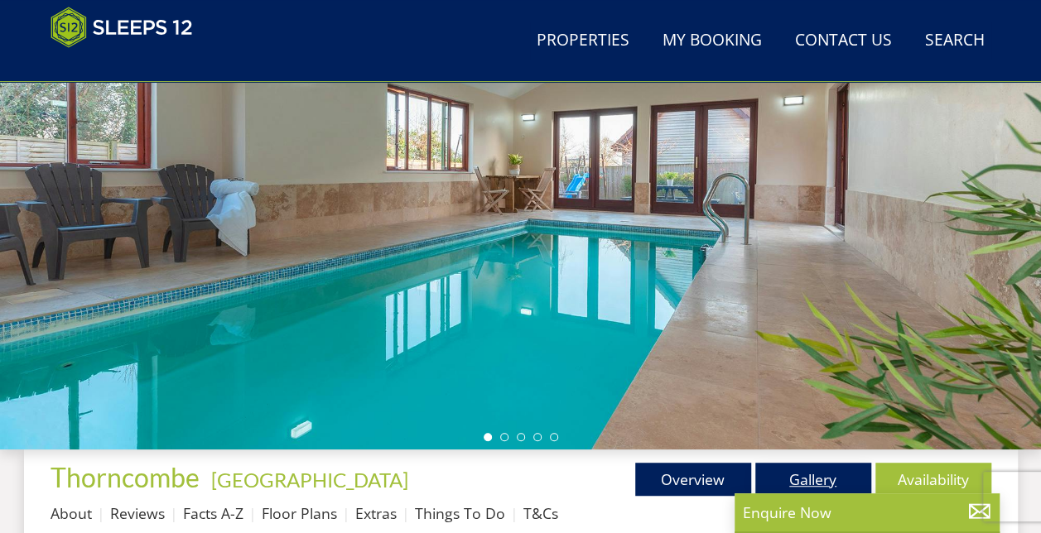
click at [815, 469] on link "Gallery" at bounding box center [813, 479] width 116 height 33
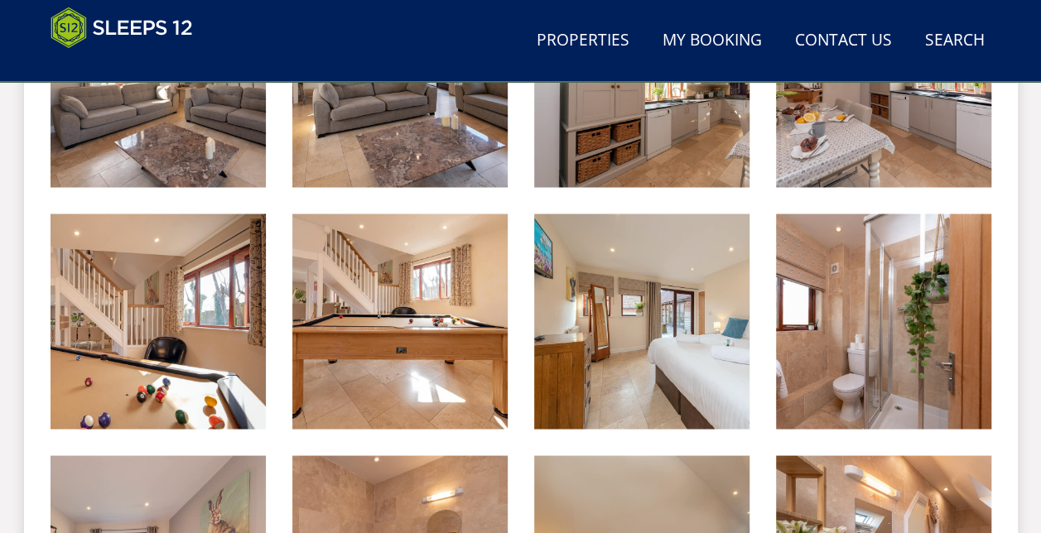
scroll to position [1407, 0]
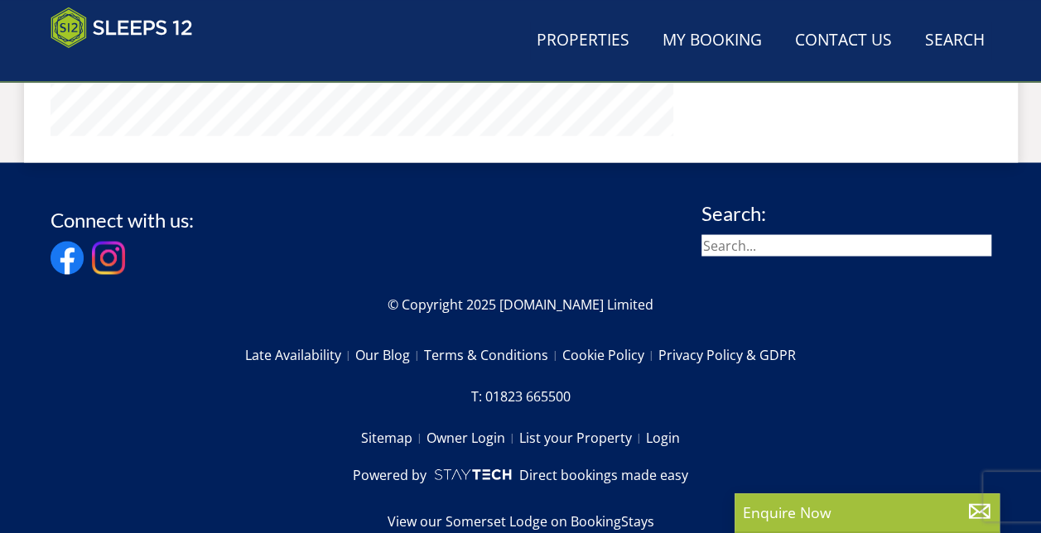
scroll to position [248, 0]
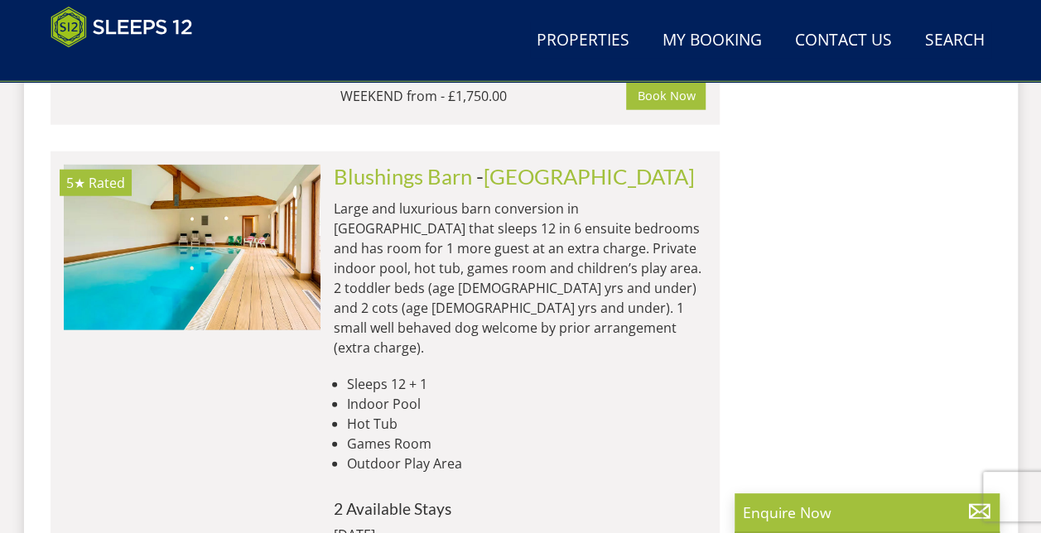
scroll to position [2048, 0]
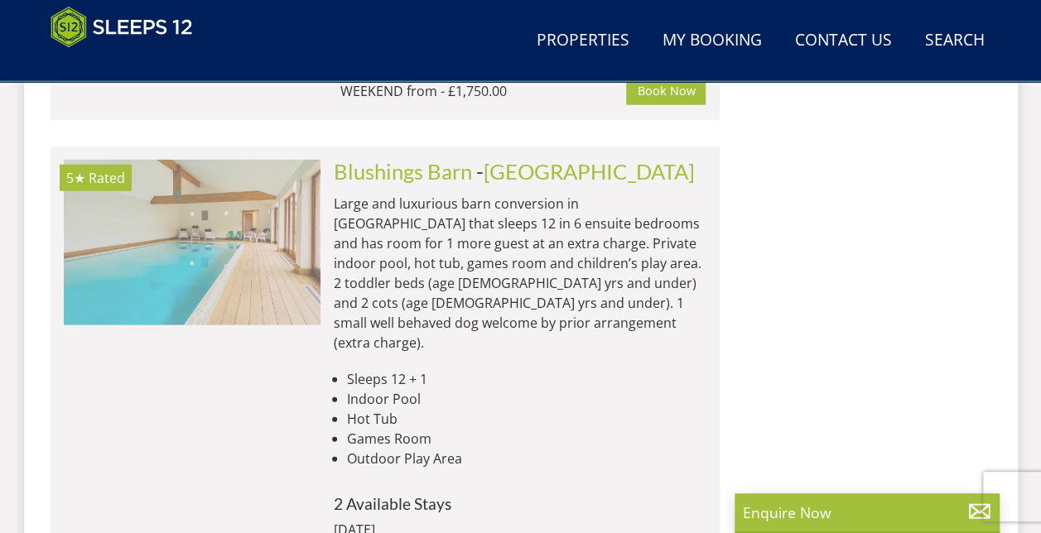
click at [231, 255] on img at bounding box center [192, 243] width 257 height 166
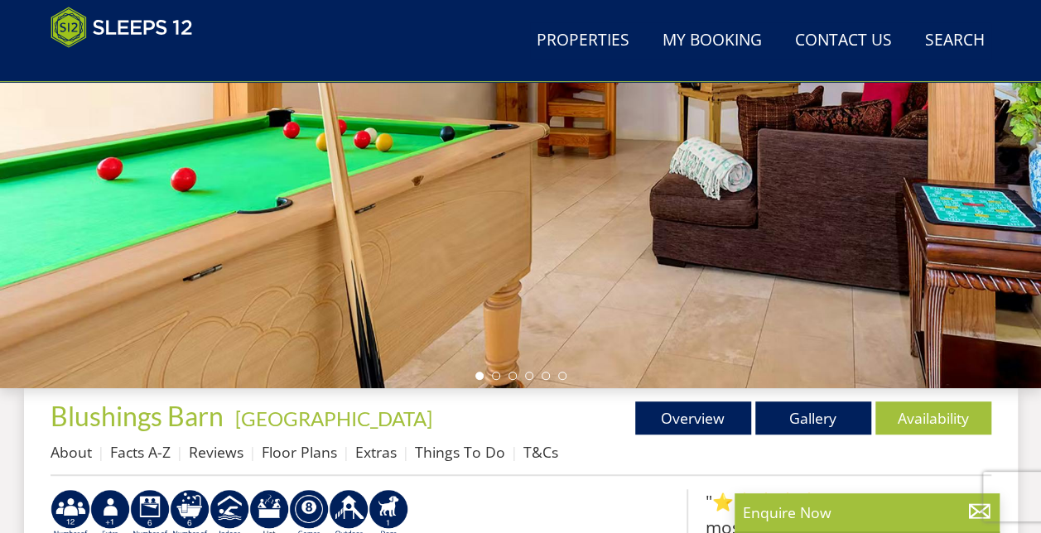
scroll to position [414, 0]
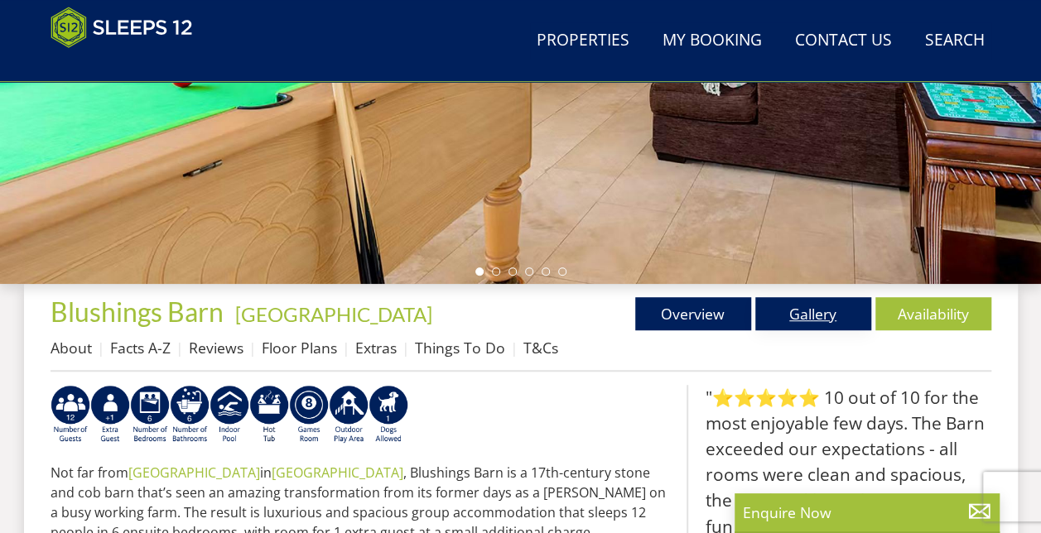
click at [800, 310] on link "Gallery" at bounding box center [813, 313] width 116 height 33
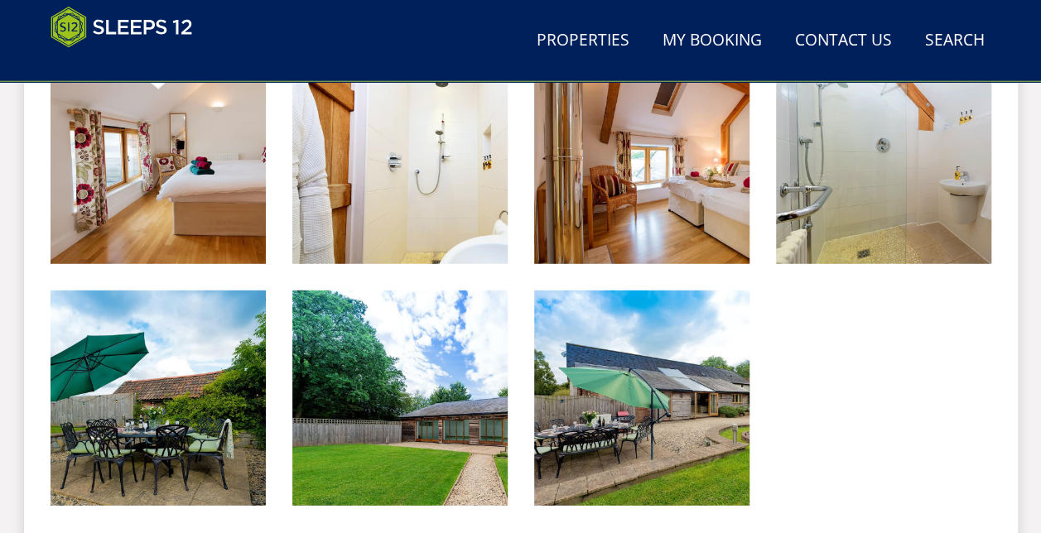
scroll to position [2235, 0]
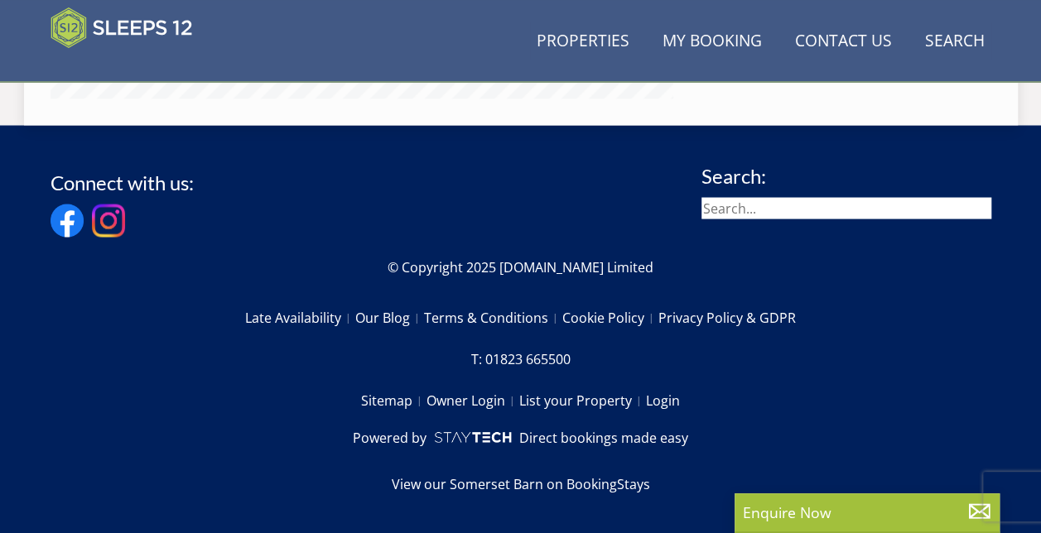
scroll to position [414, 0]
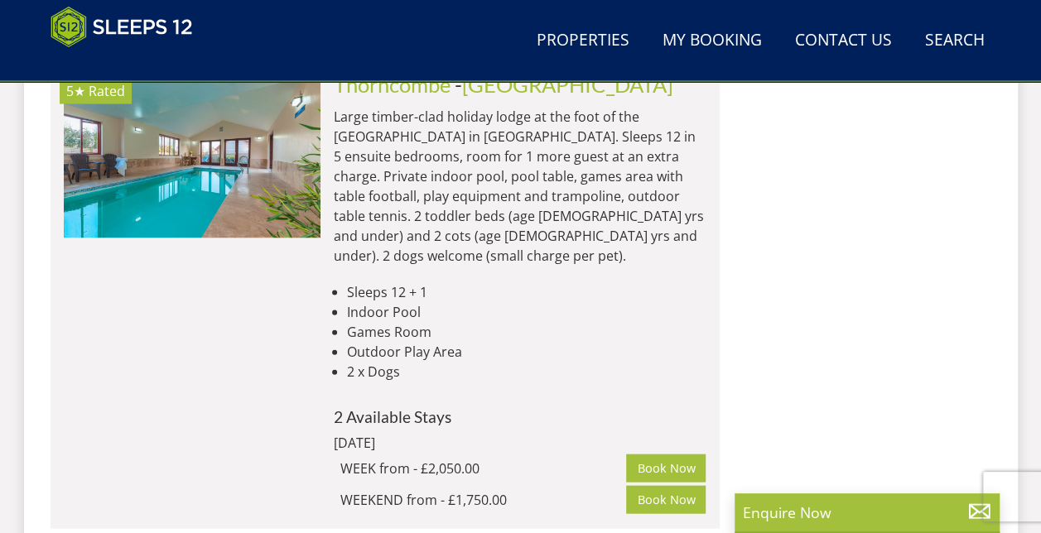
scroll to position [1634, 0]
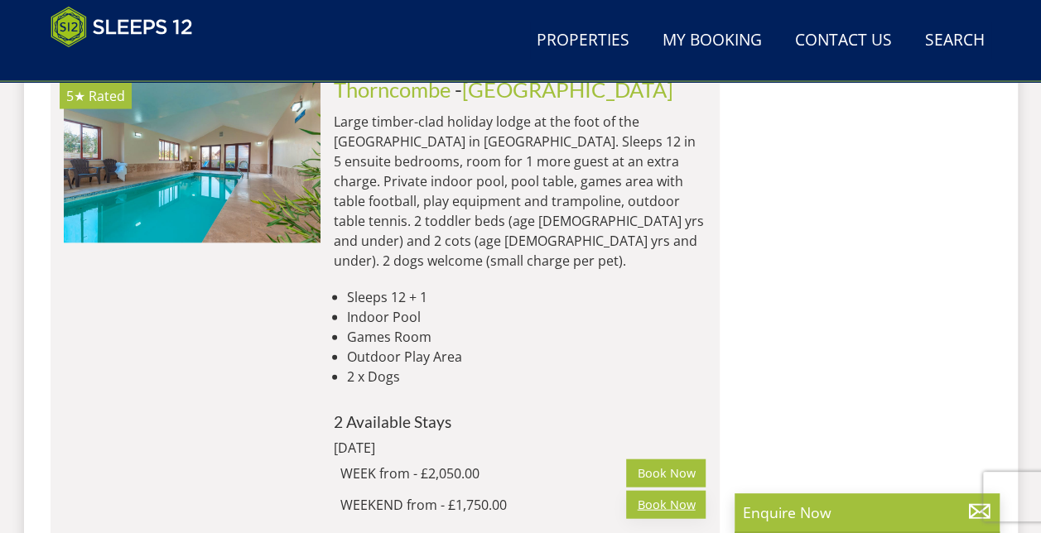
click at [650, 491] on link "Book Now" at bounding box center [665, 505] width 79 height 28
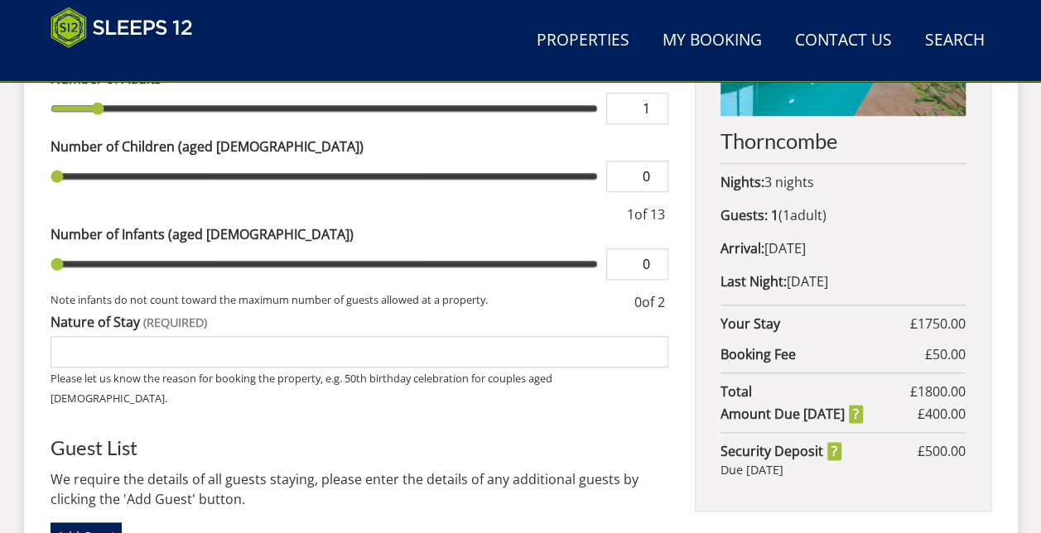
scroll to position [745, 0]
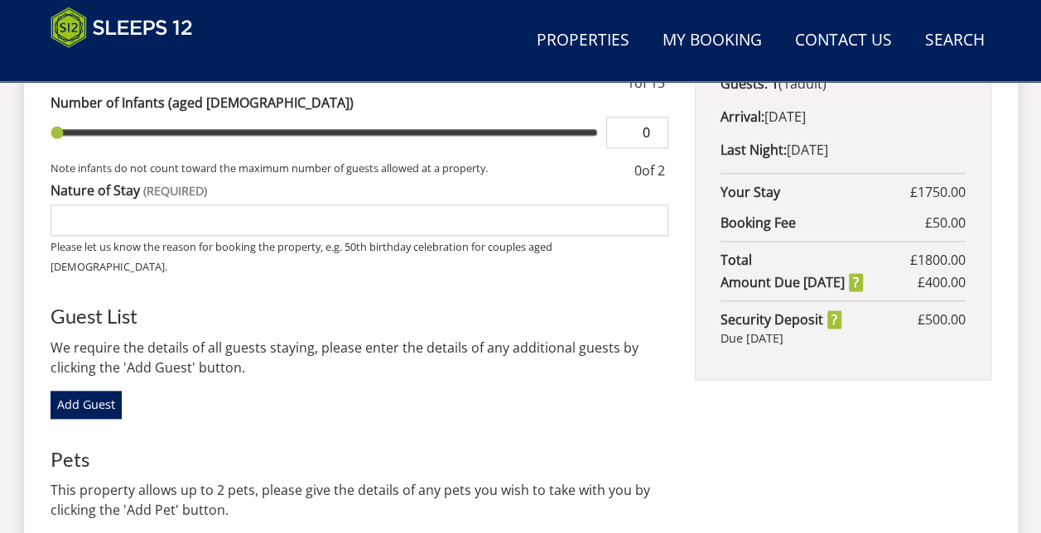
scroll to position [911, 0]
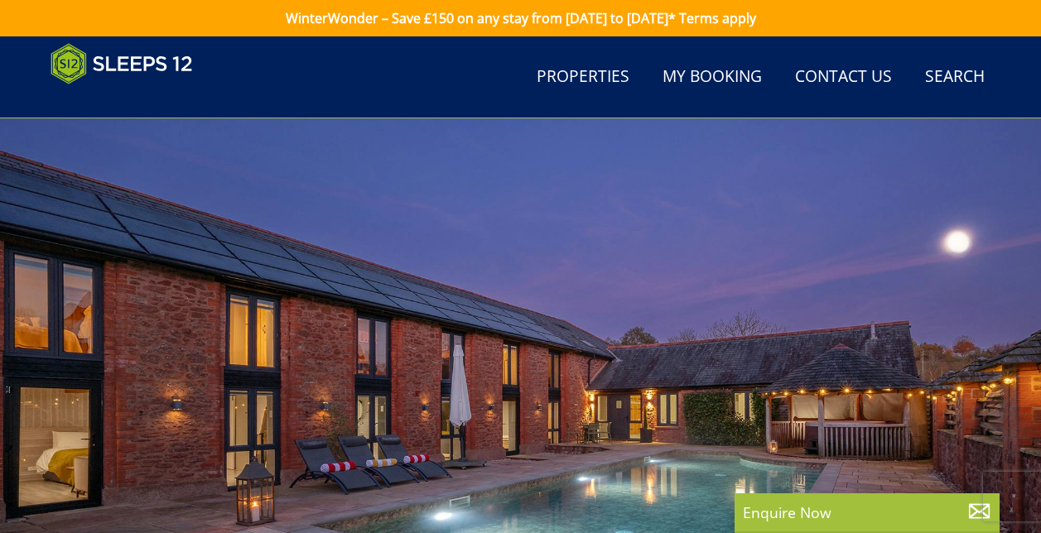
scroll to position [1634, 0]
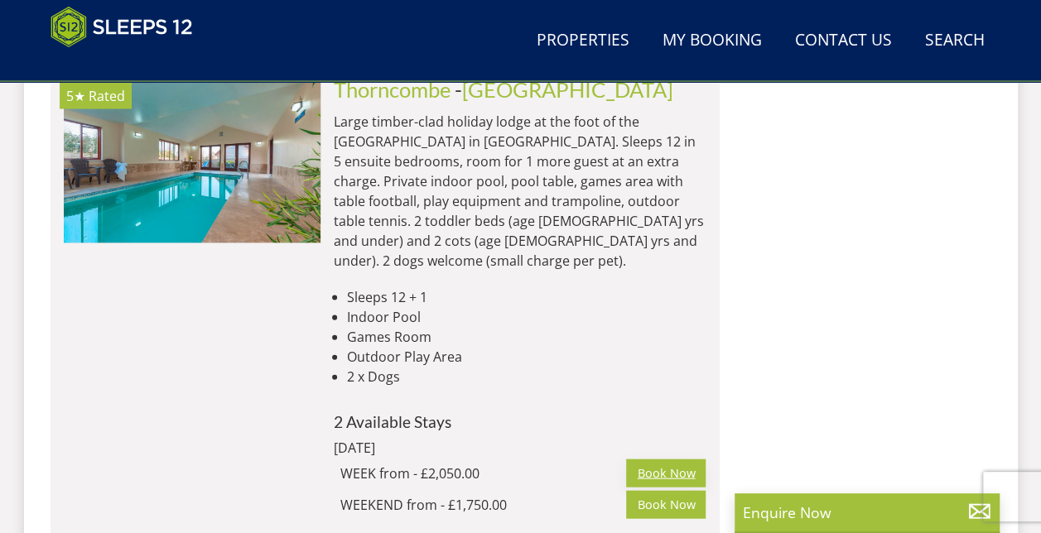
click at [672, 459] on link "Book Now" at bounding box center [665, 473] width 79 height 28
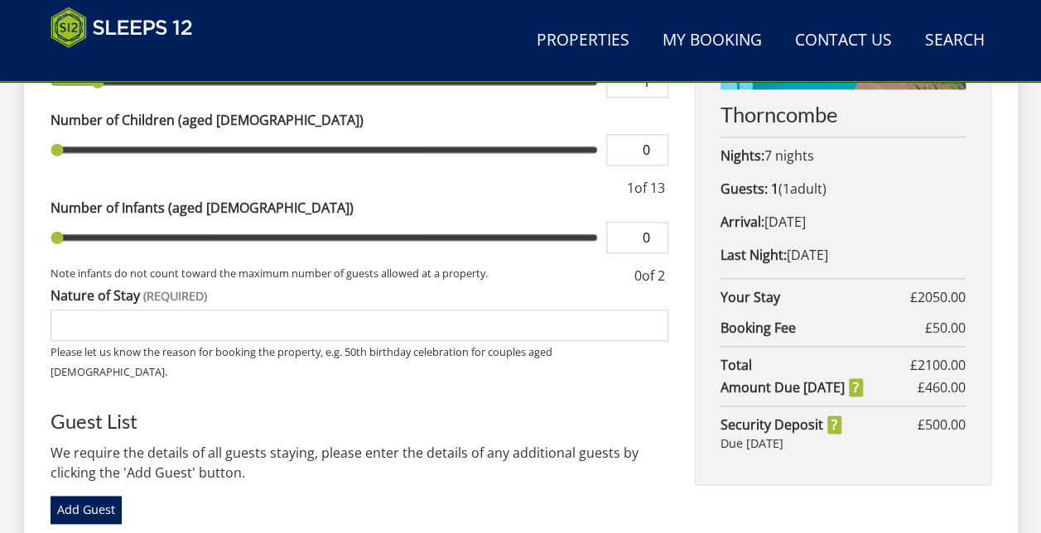
scroll to position [828, 0]
